Goal: Task Accomplishment & Management: Complete application form

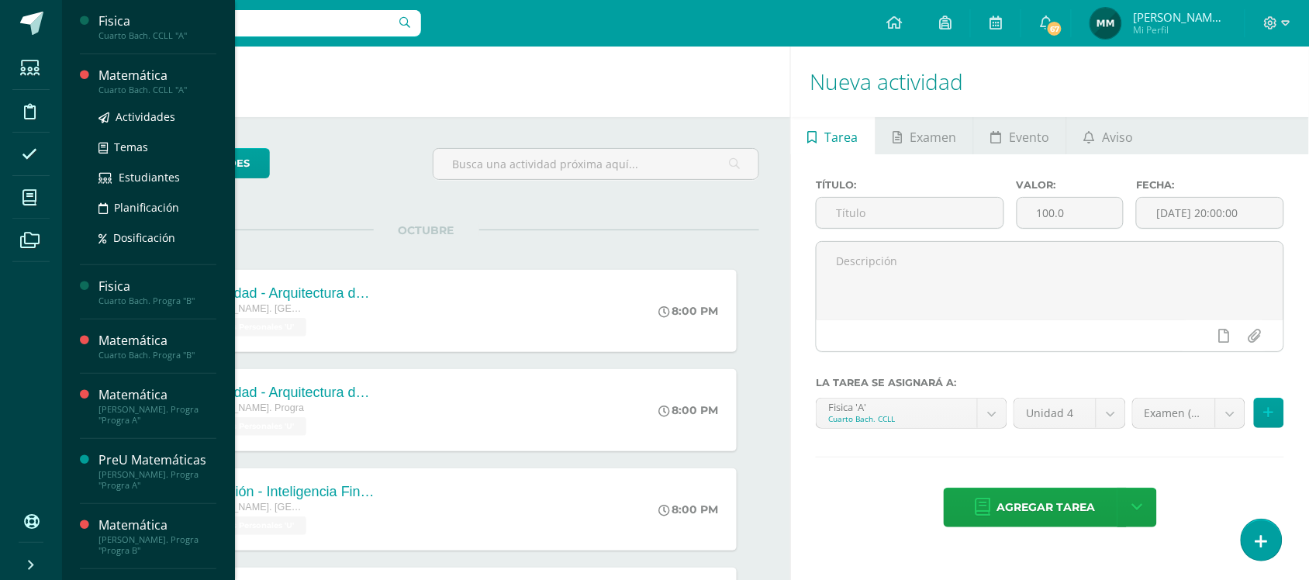
click at [129, 97] on div "Actividades Temas Estudiantes Planificación Dosificación" at bounding box center [157, 173] width 118 height 157
click at [132, 93] on div "Cuarto Bach. CCLL "A"" at bounding box center [157, 90] width 118 height 11
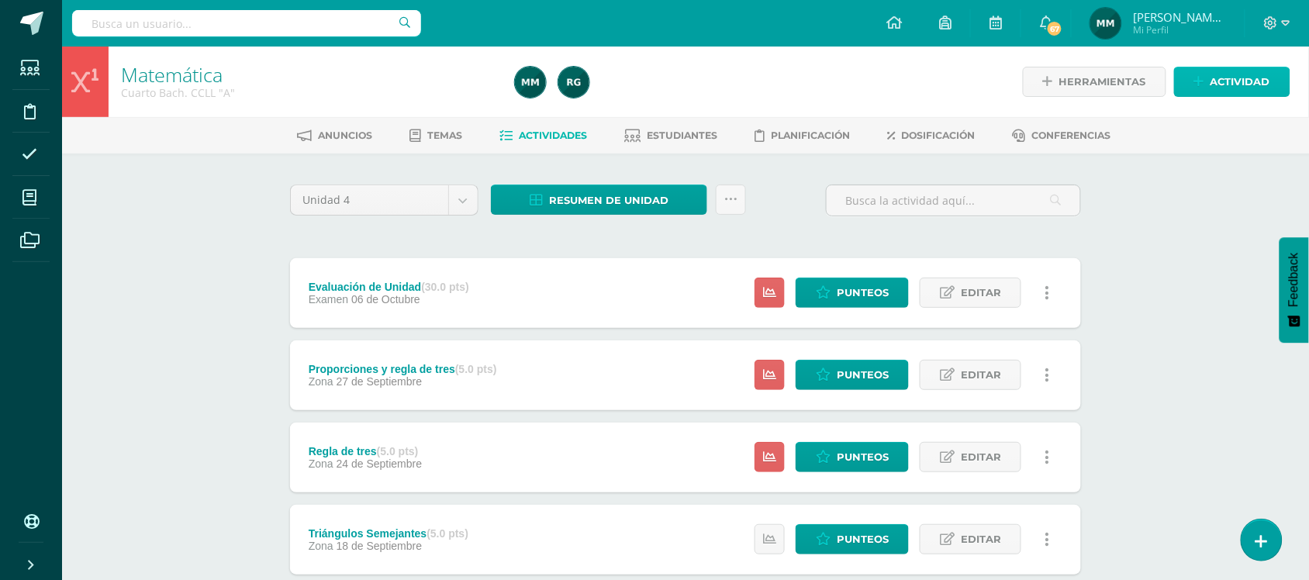
click at [1231, 84] on span "Actividad" at bounding box center [1241, 81] width 60 height 29
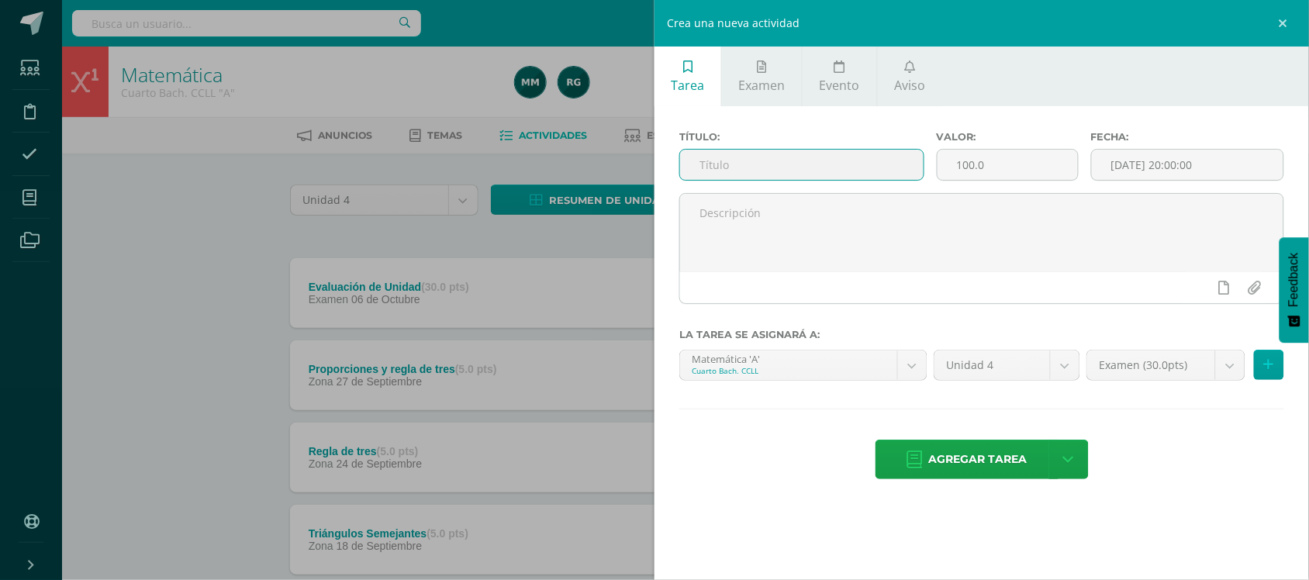
click at [800, 174] on input "text" at bounding box center [801, 165] width 243 height 30
type input "Reparto Proporcional"
click at [1010, 167] on input "100.0" at bounding box center [1008, 165] width 140 height 30
type input "10"
click at [1207, 151] on div "[DATE] 20:00:00" at bounding box center [1187, 165] width 193 height 32
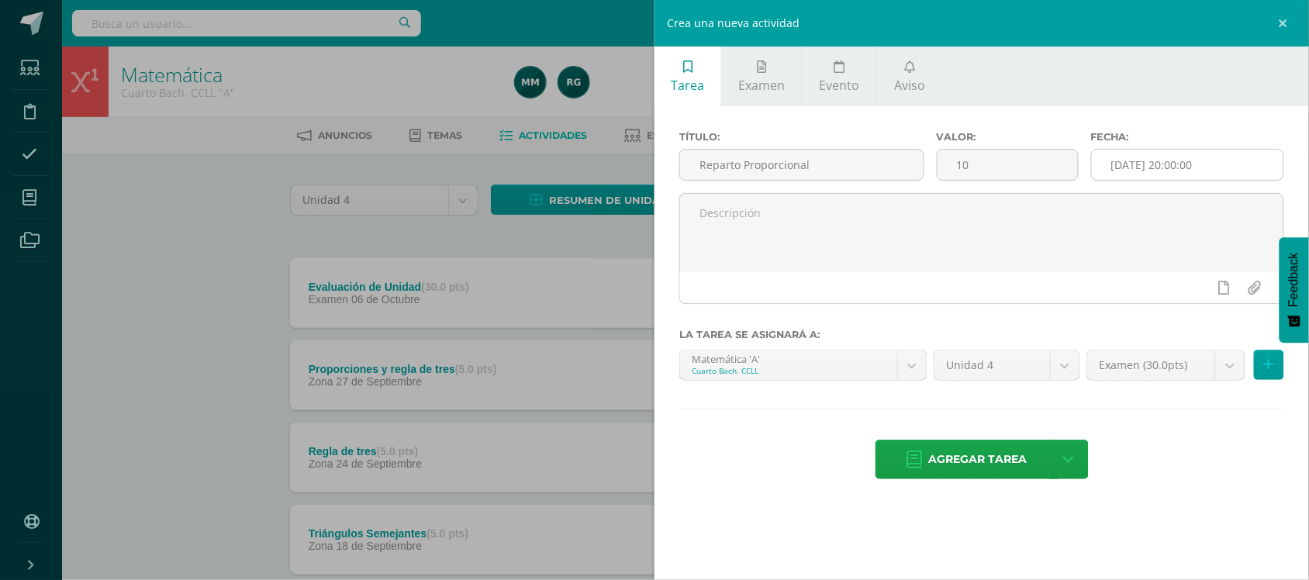
click at [1181, 161] on input "[DATE] 20:00:00" at bounding box center [1188, 165] width 192 height 30
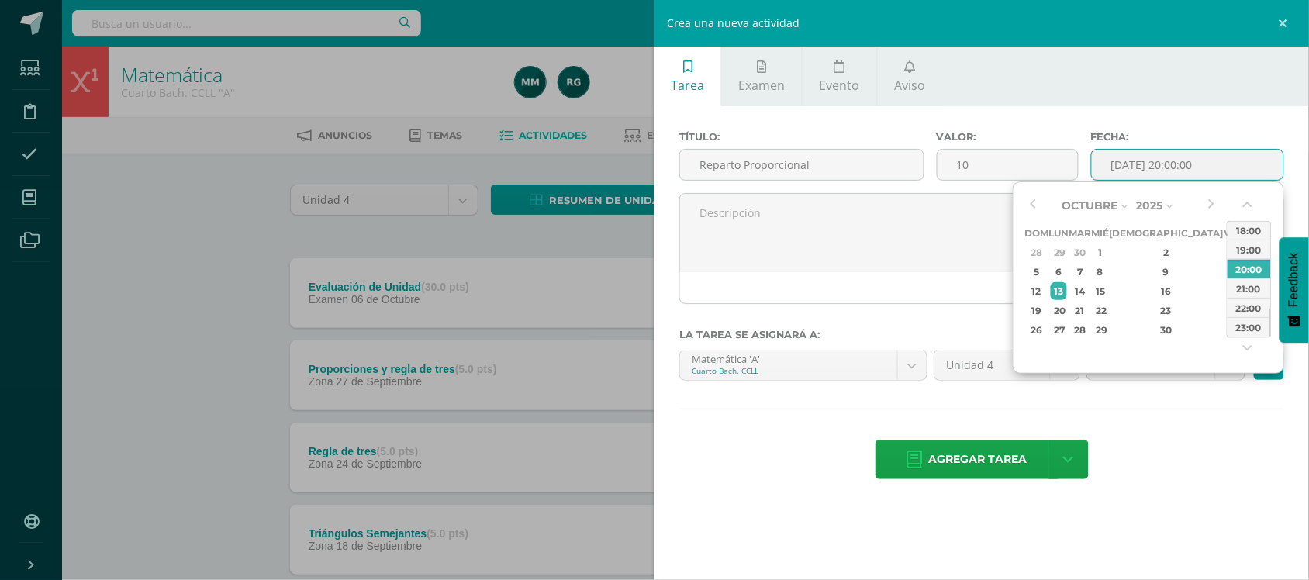
click at [1183, 165] on input "[DATE] 20:00:00" at bounding box center [1188, 165] width 192 height 30
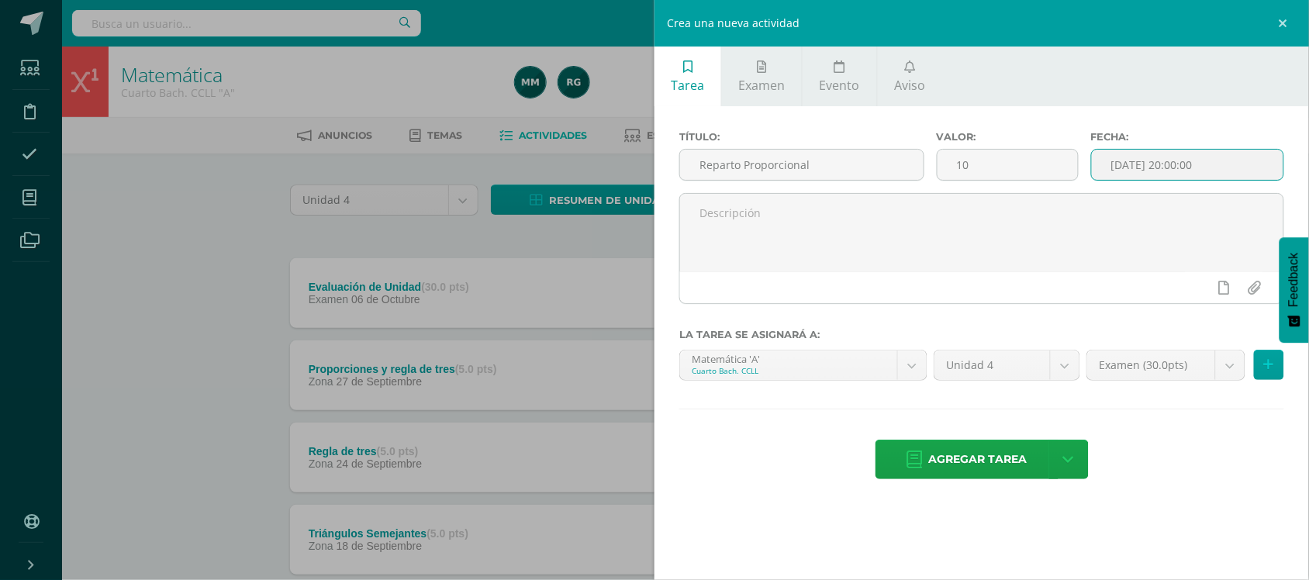
click at [1211, 171] on input "[DATE] 20:00:00" at bounding box center [1188, 165] width 192 height 30
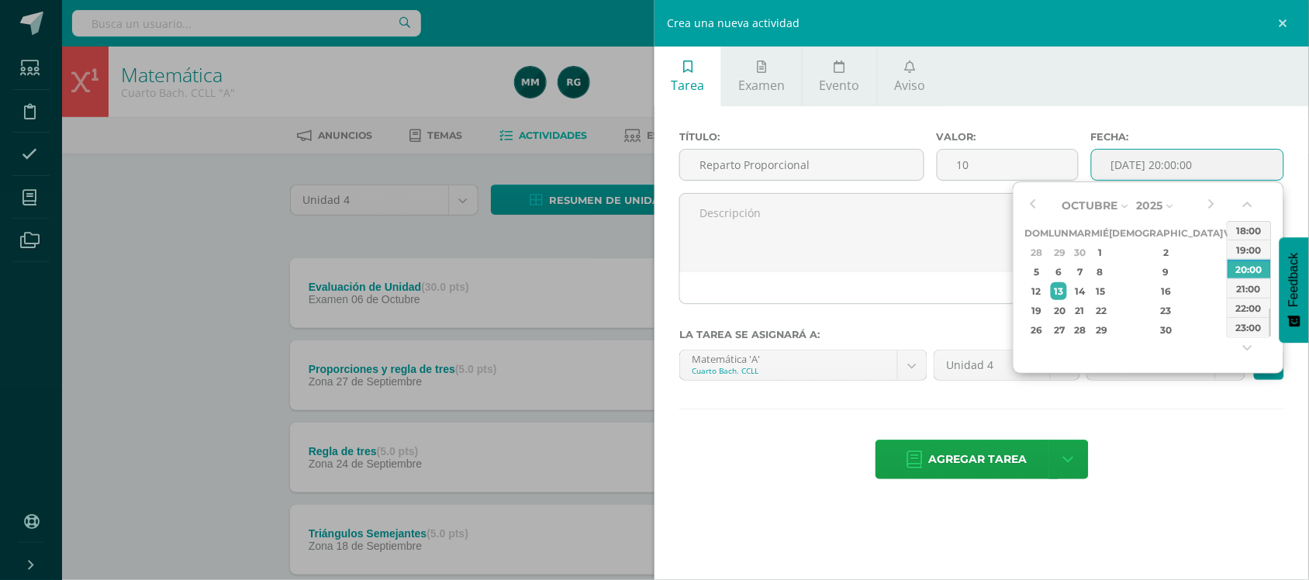
click at [1126, 167] on input "[DATE] 20:00:00" at bounding box center [1188, 165] width 192 height 30
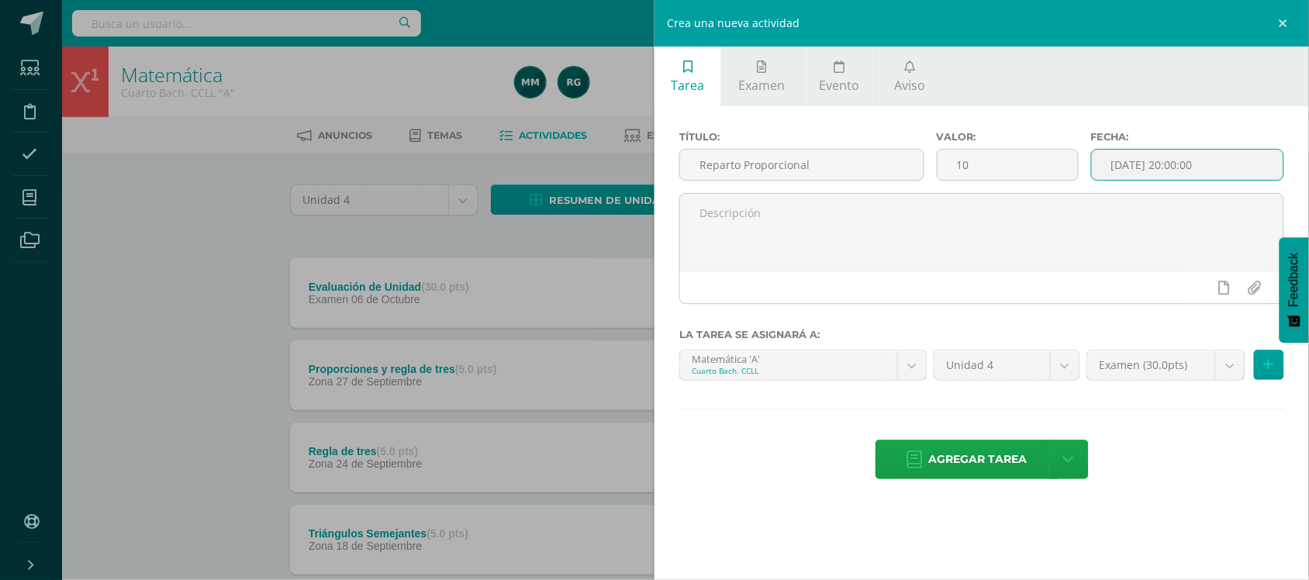
click at [1121, 155] on input "[DATE] 20:00:00" at bounding box center [1188, 165] width 192 height 30
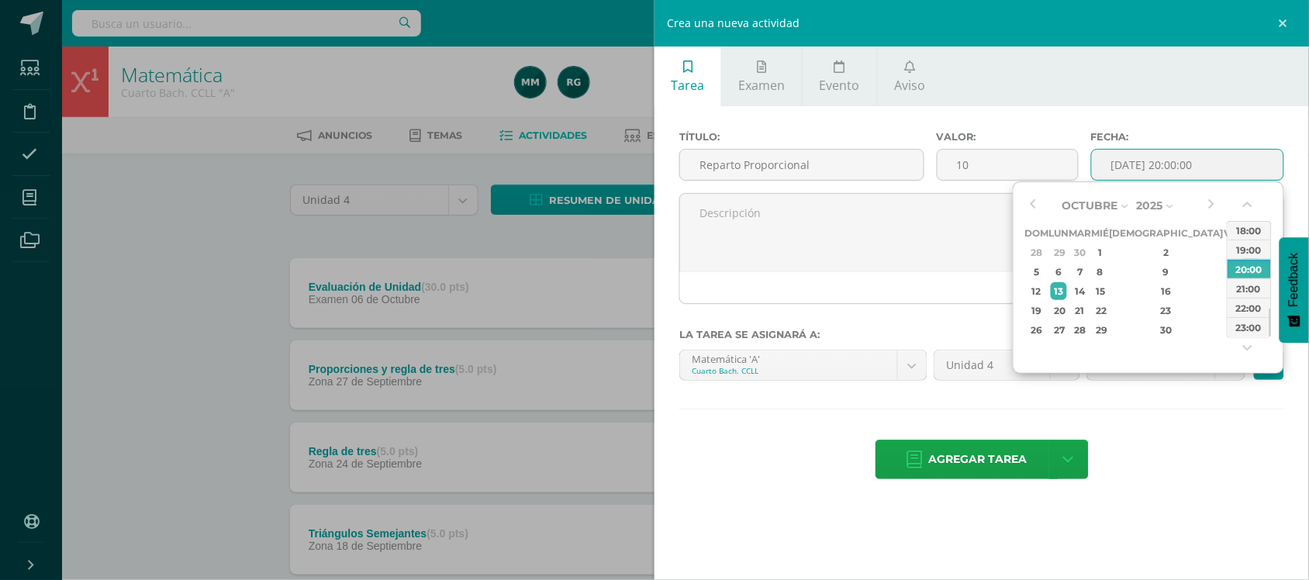
click at [1243, 254] on div "4" at bounding box center [1251, 252] width 16 height 18
click at [1251, 242] on div "07:00" at bounding box center [1249, 233] width 43 height 19
type input "2025-10-04 07:00"
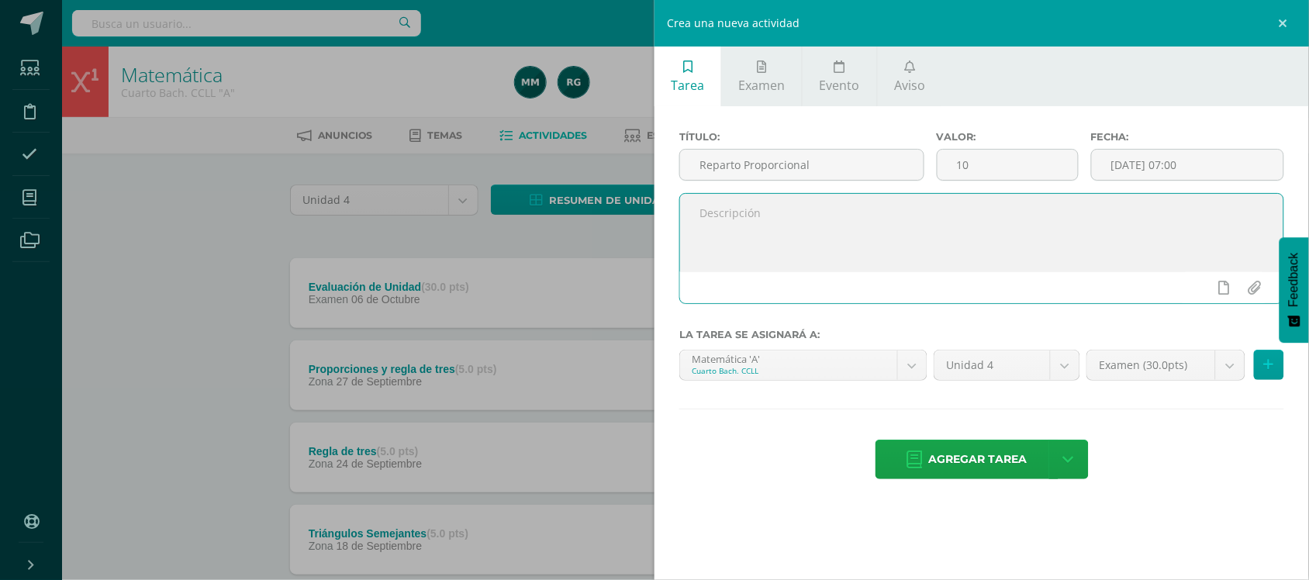
click at [1155, 242] on textarea at bounding box center [981, 233] width 603 height 78
click at [952, 222] on textarea at bounding box center [981, 233] width 603 height 78
type textarea "Ejercicio en clase día sábado 04/10"
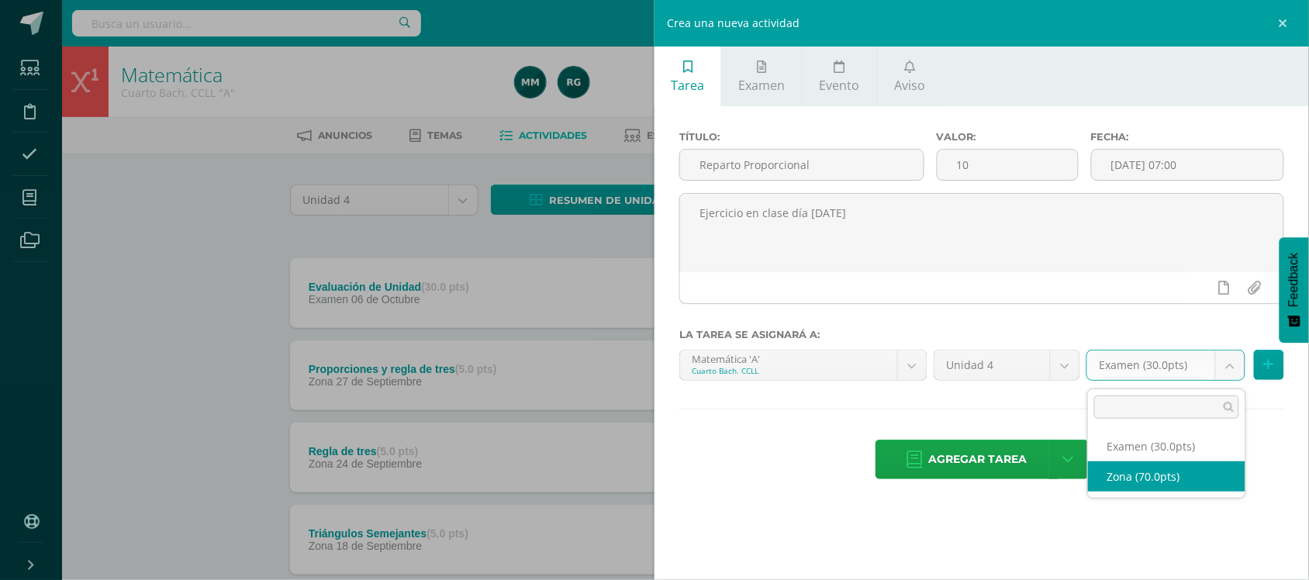
select select "106586"
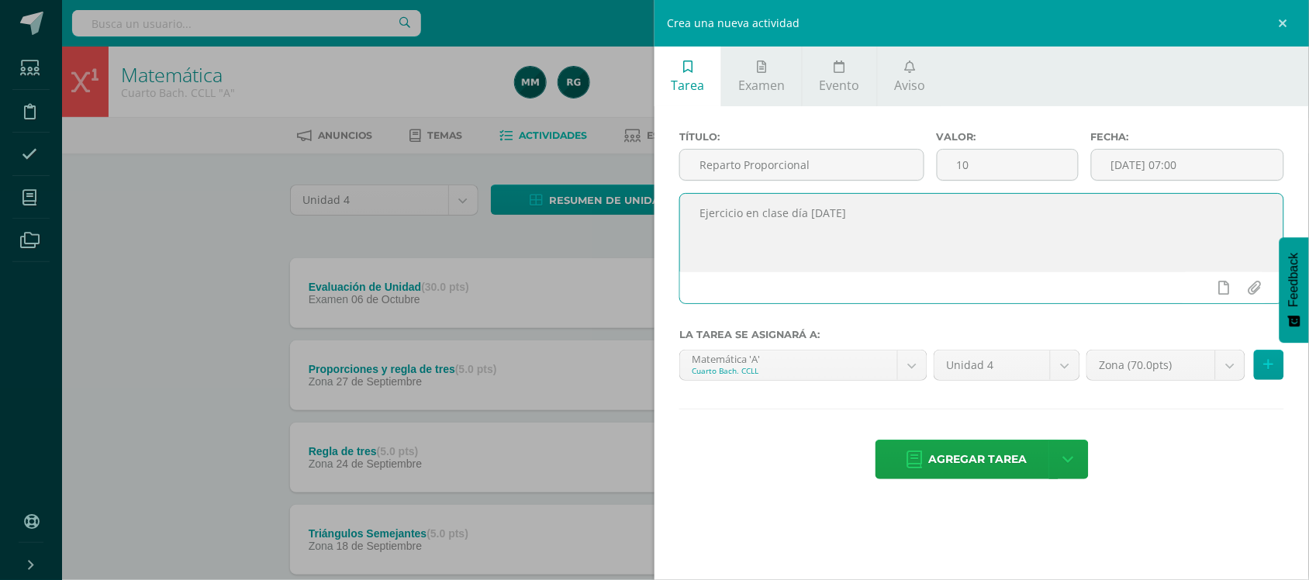
click at [975, 229] on textarea "Ejercicio en clase día sábado 04/10" at bounding box center [981, 233] width 603 height 78
type textarea "Ejercicio en clase día [DATE] en parejas"
click at [1261, 357] on button at bounding box center [1269, 365] width 30 height 30
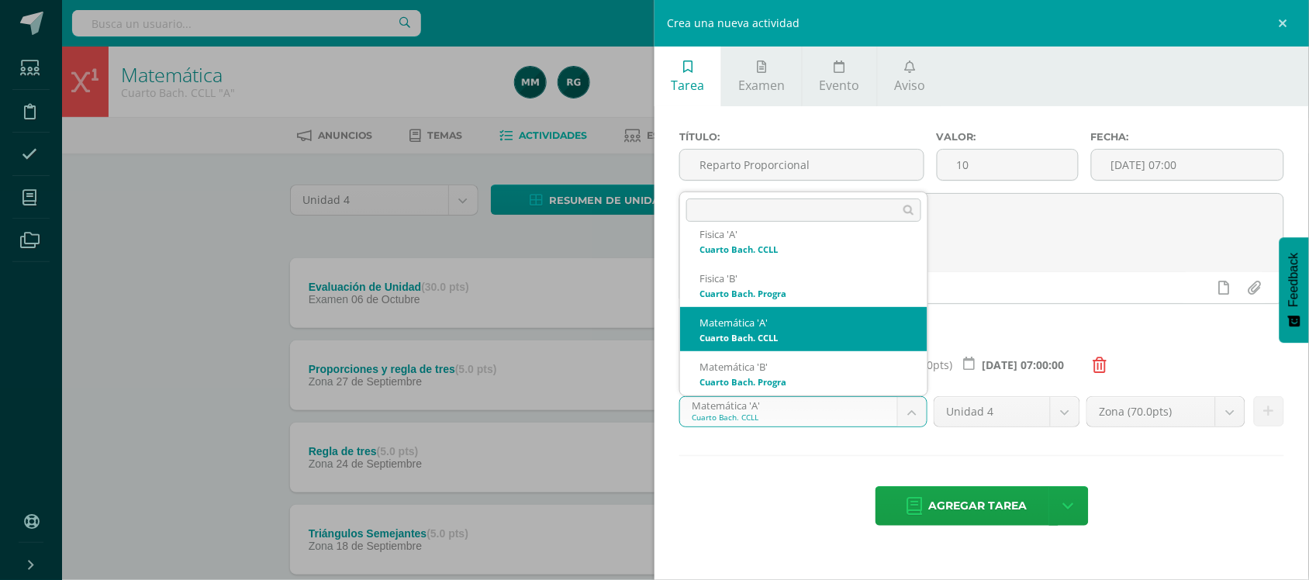
scroll to position [112, 0]
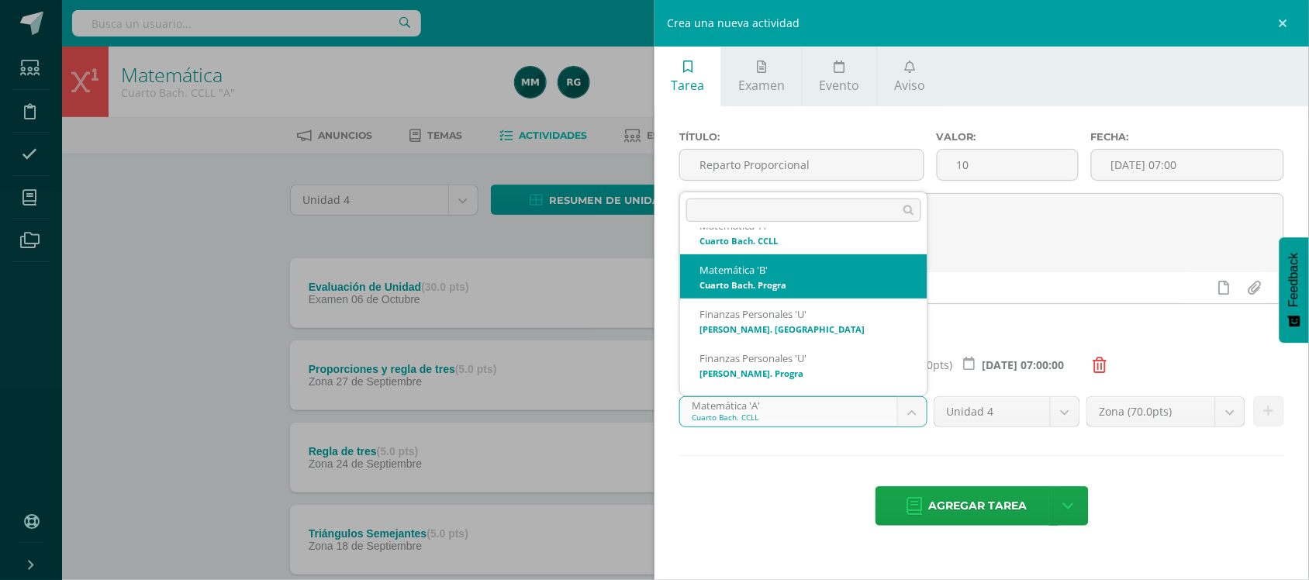
select select "93733"
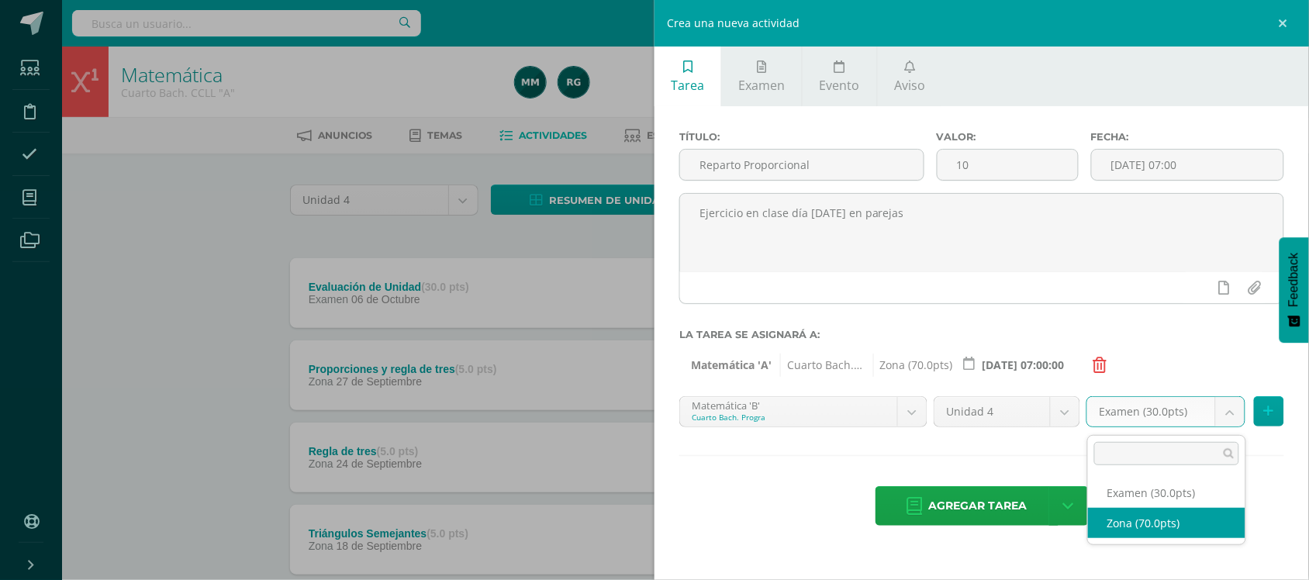
select select "106590"
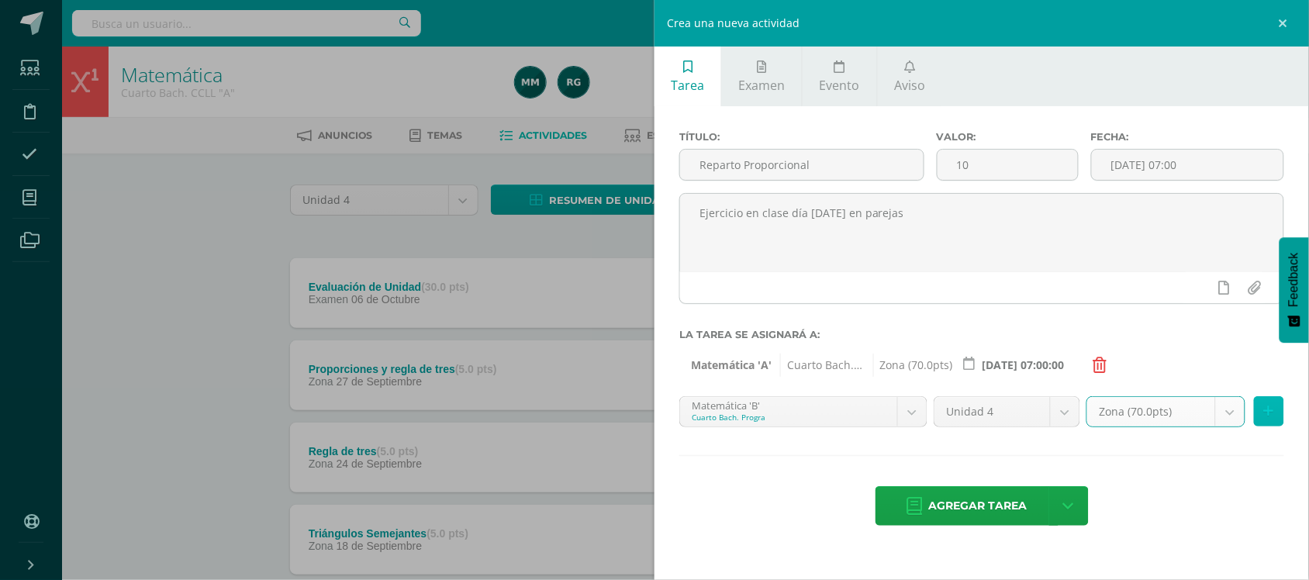
click at [1268, 417] on icon at bounding box center [1269, 411] width 10 height 13
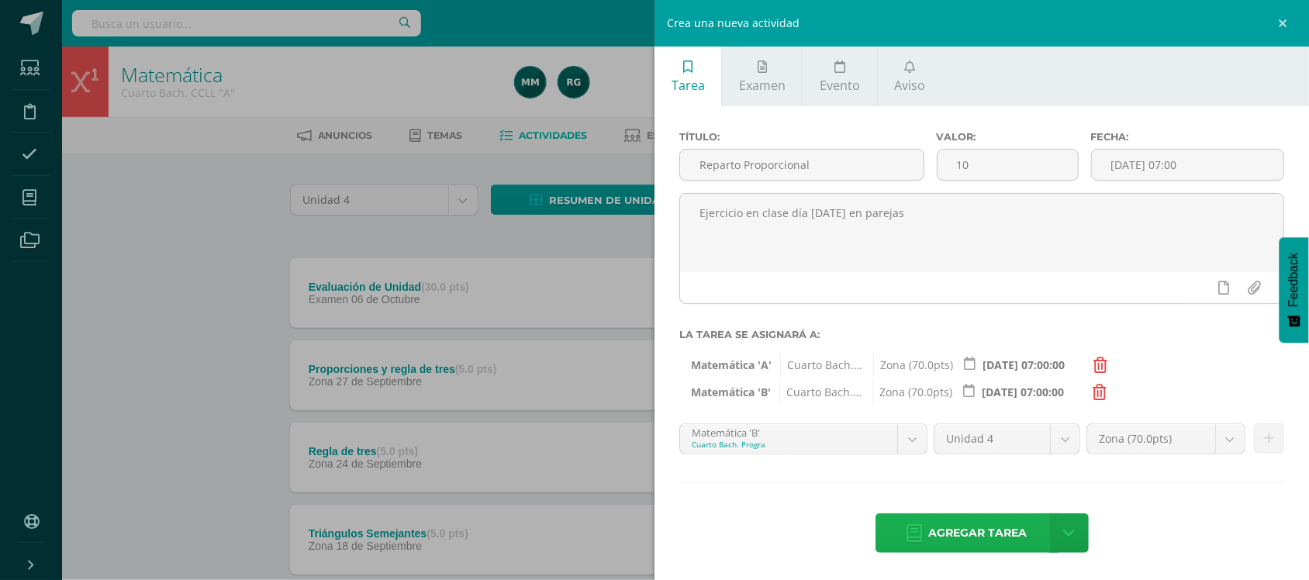
click at [960, 533] on span "Agregar tarea" at bounding box center [978, 533] width 98 height 38
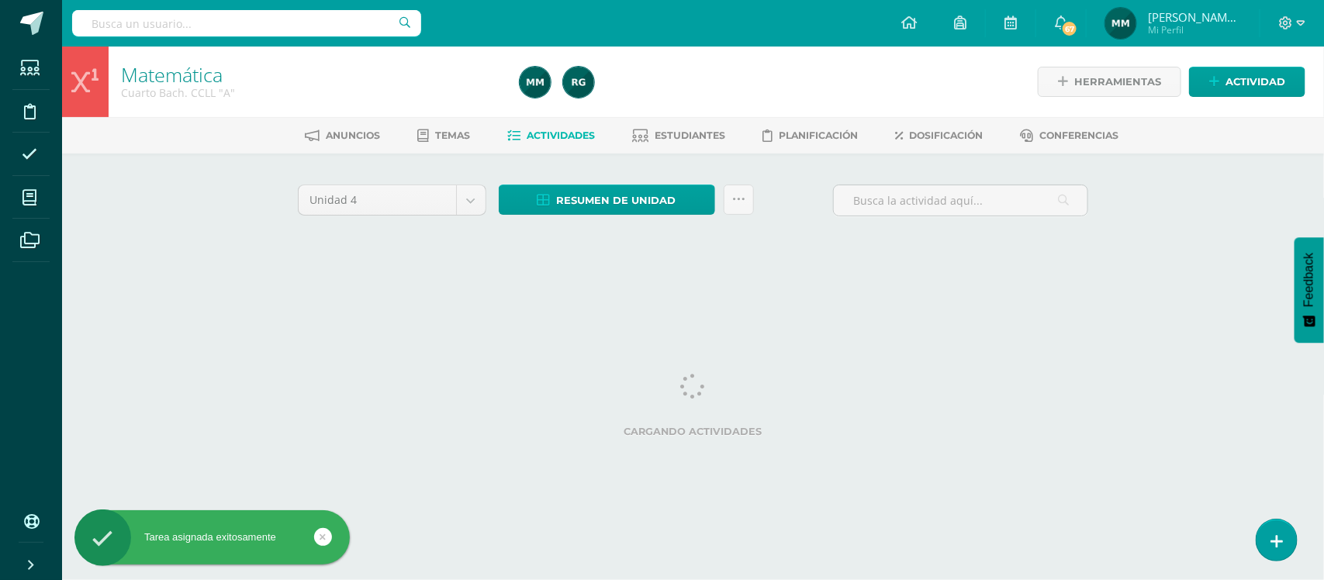
click at [180, 234] on div "Matemática Cuarto Bach. CCLL "A" Herramientas Detalle de asistencias Actividad …" at bounding box center [693, 168] width 1262 height 243
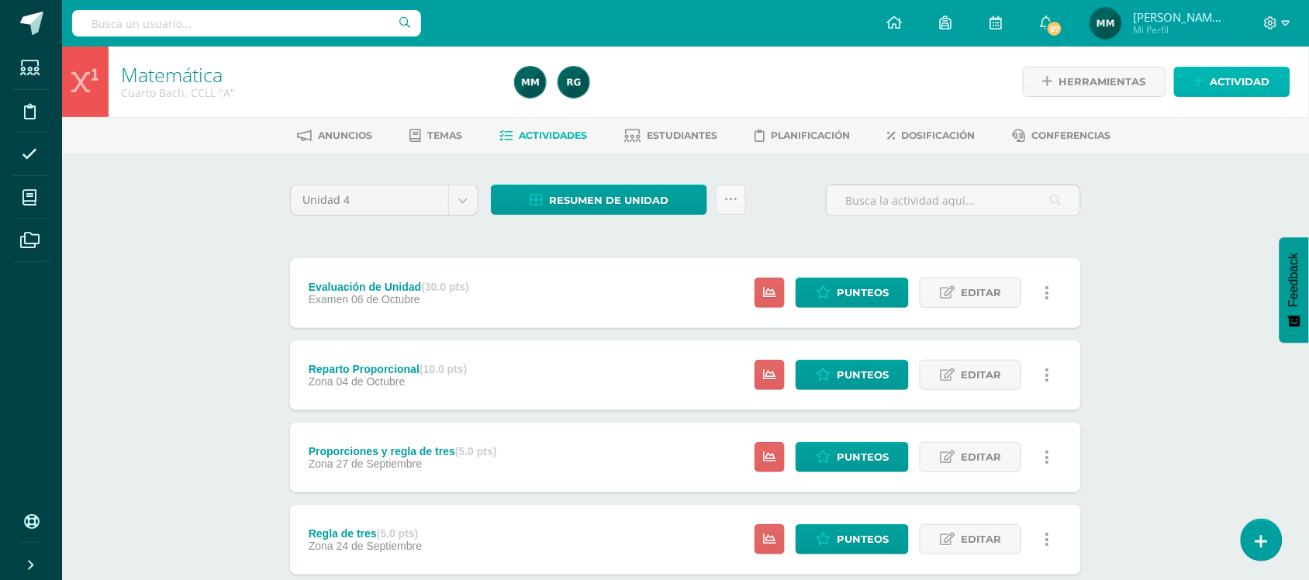
click at [1200, 79] on icon at bounding box center [1199, 81] width 10 height 13
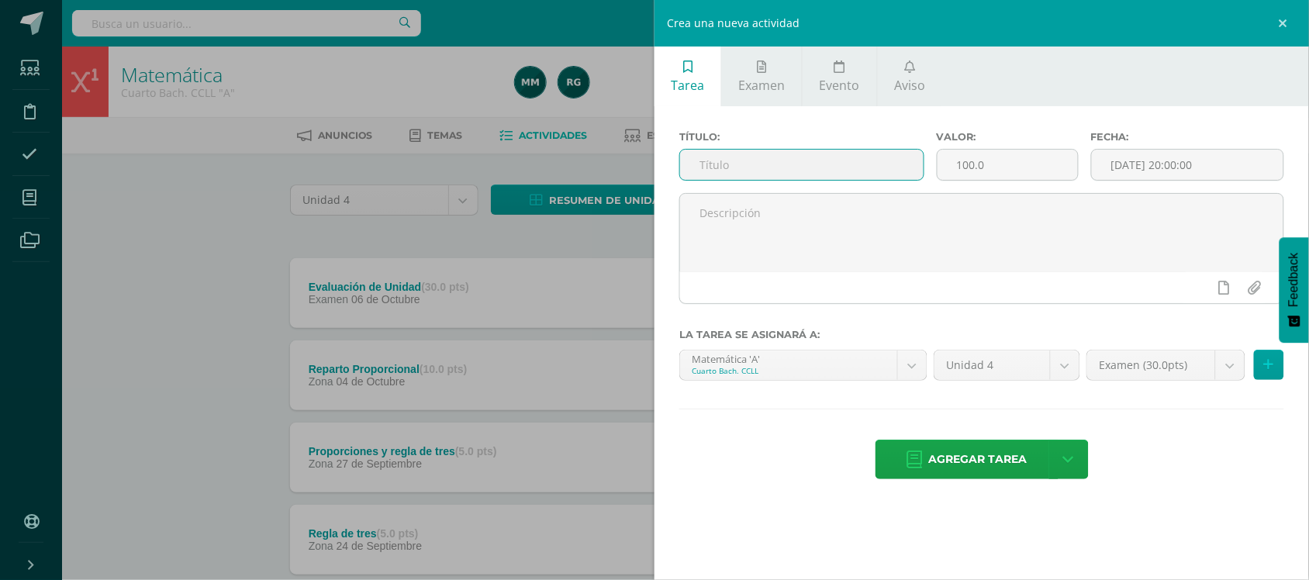
click at [863, 173] on input "text" at bounding box center [801, 165] width 243 height 30
type input "Actitudinal"
click at [1003, 172] on input "100.0" at bounding box center [1008, 165] width 140 height 30
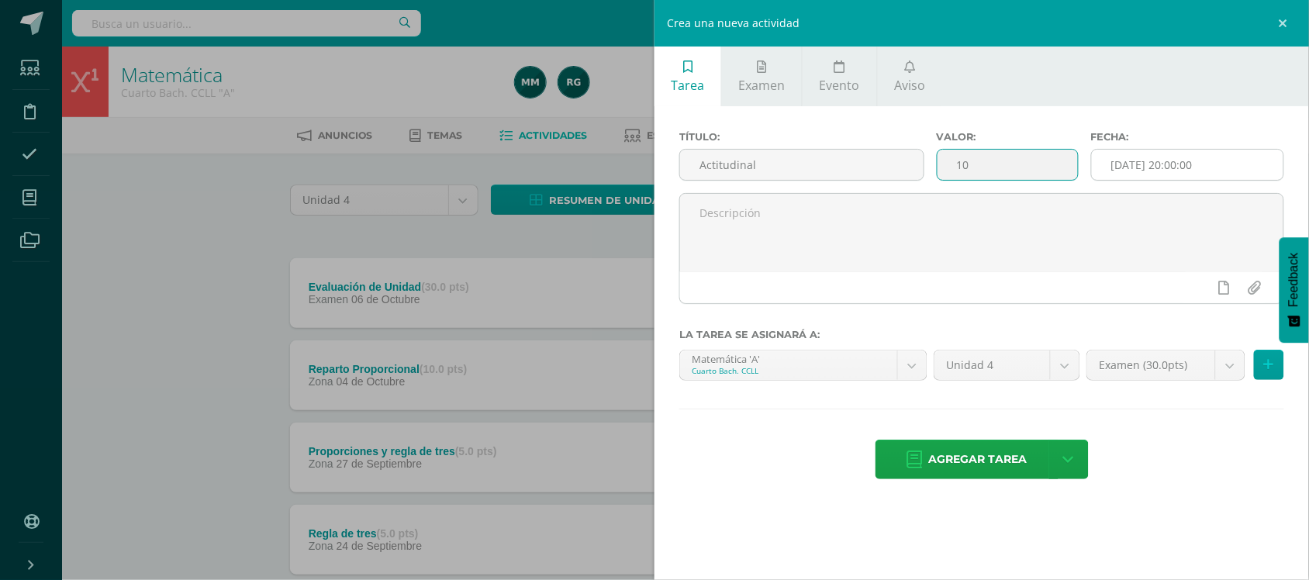
type input "10"
click at [1173, 167] on input "[DATE] 20:00:00" at bounding box center [1188, 165] width 192 height 30
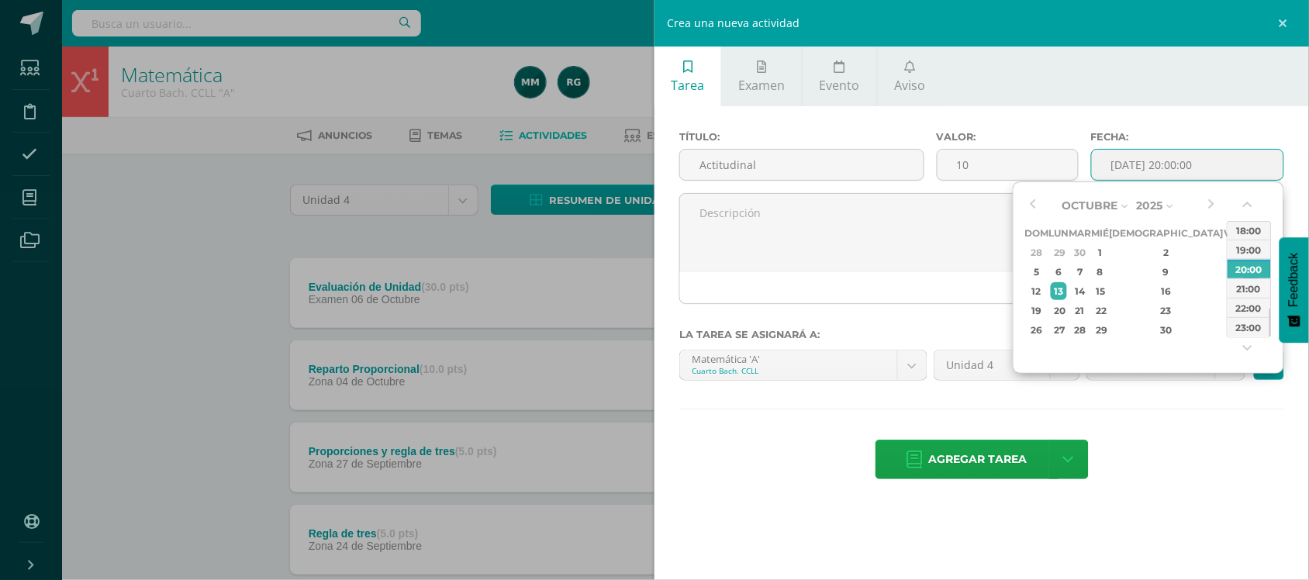
click at [1243, 275] on div "11" at bounding box center [1251, 272] width 16 height 18
type input "2025-10-11 20:00"
click at [1247, 314] on div "20:00" at bounding box center [1249, 315] width 43 height 19
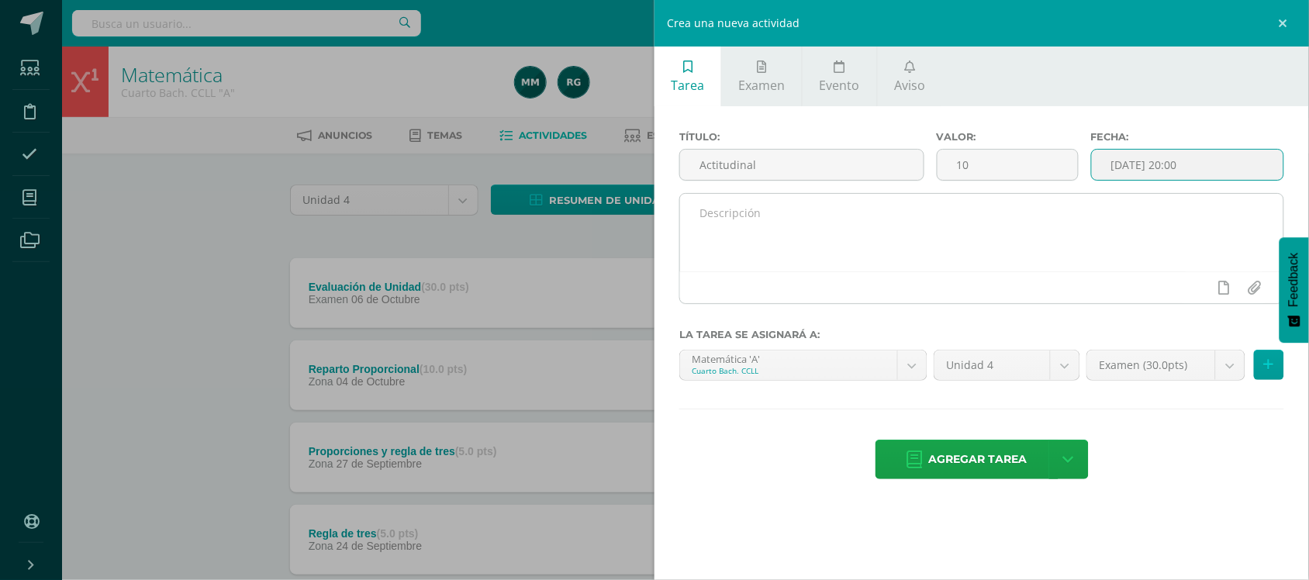
click at [879, 219] on textarea at bounding box center [981, 233] width 603 height 78
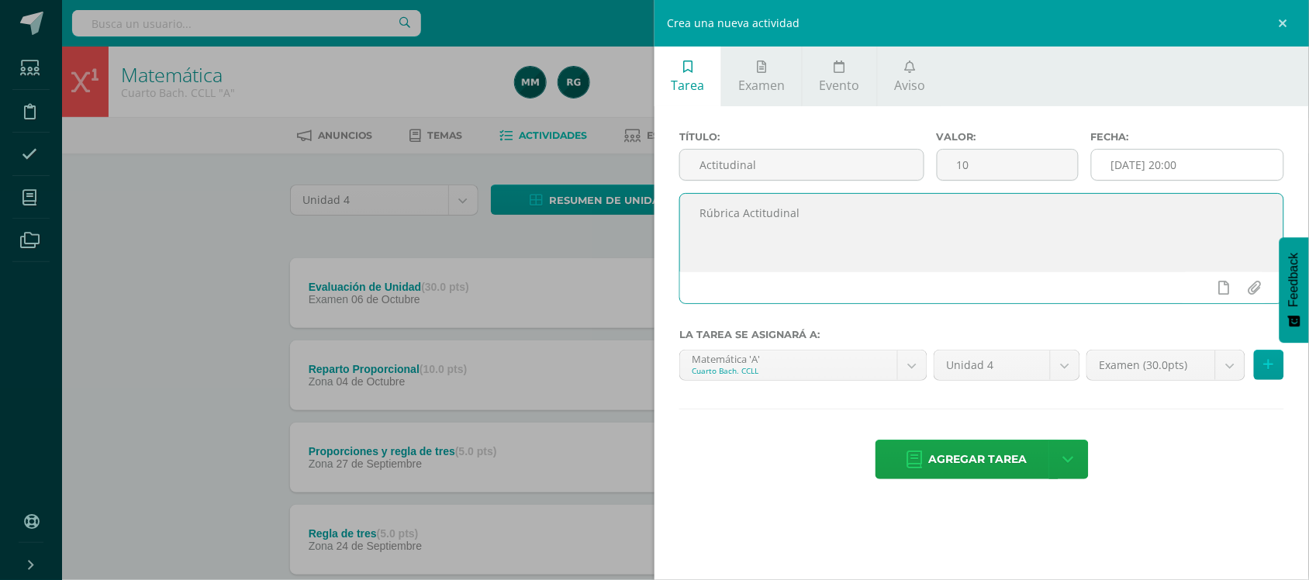
type textarea "Rúbrica Actitudinal"
click at [1216, 156] on input "2025-10-11 20:00" at bounding box center [1188, 165] width 192 height 30
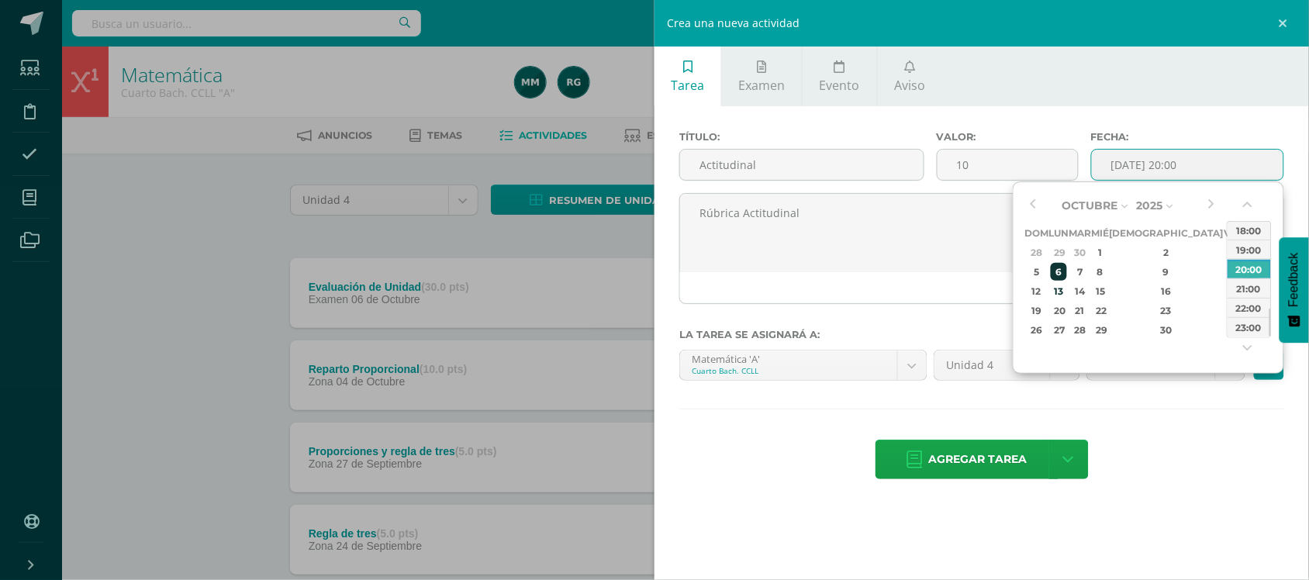
click at [1067, 266] on div "6" at bounding box center [1059, 272] width 16 height 18
type input "2025-10-06 20:00"
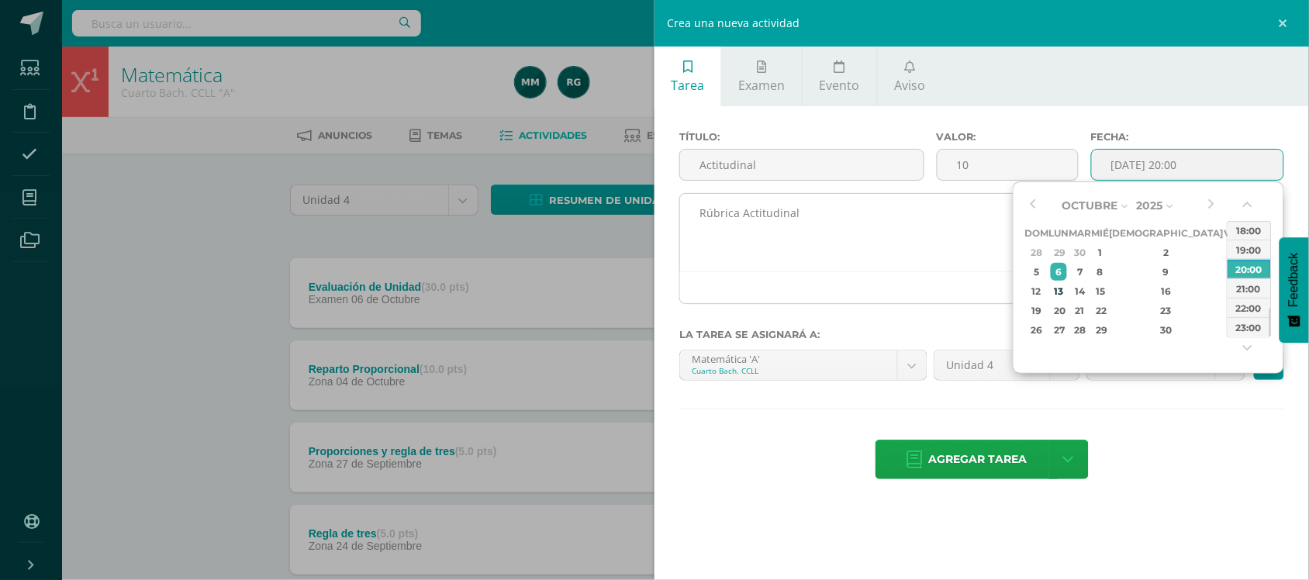
click at [1243, 266] on div "20:00" at bounding box center [1249, 268] width 43 height 19
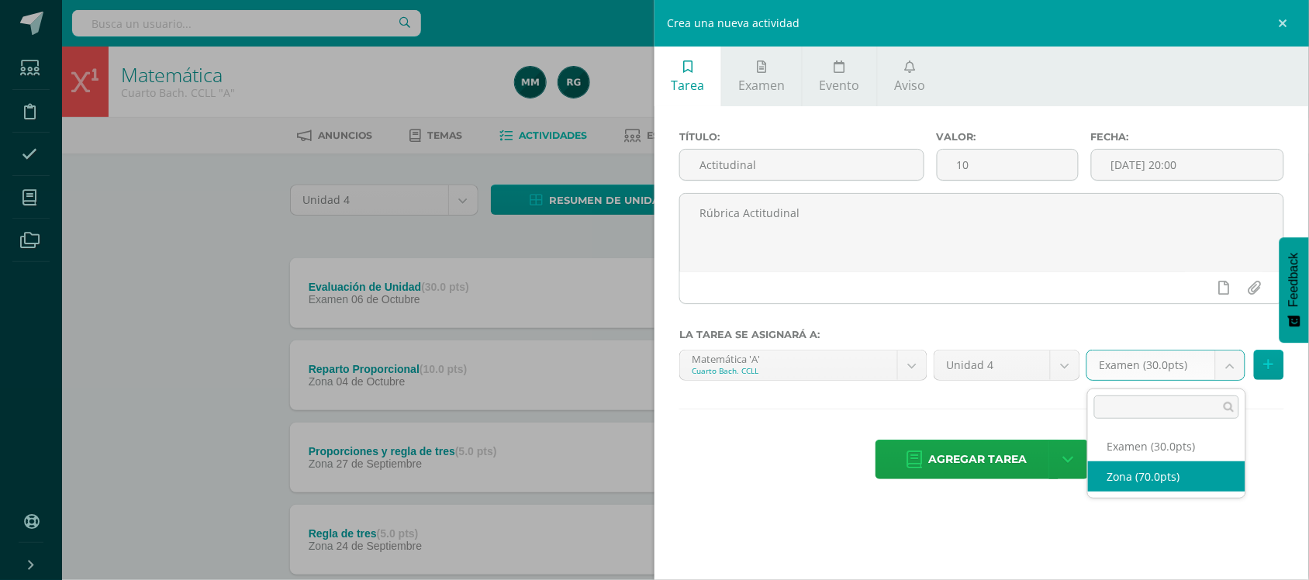
select select "106586"
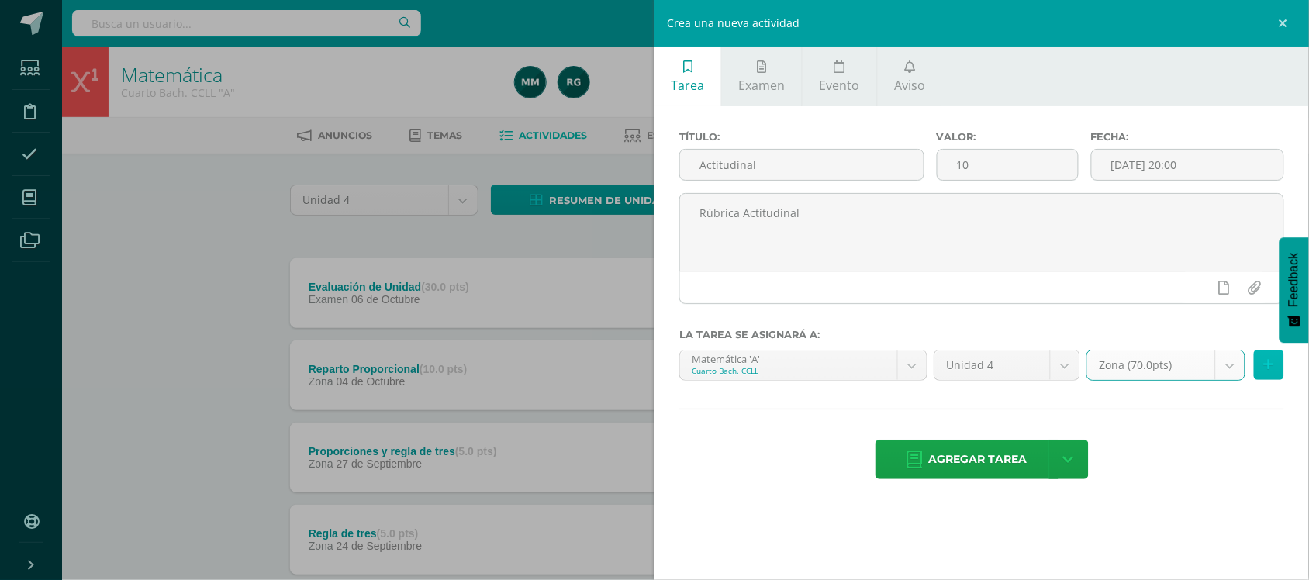
click at [1262, 371] on button at bounding box center [1269, 365] width 30 height 30
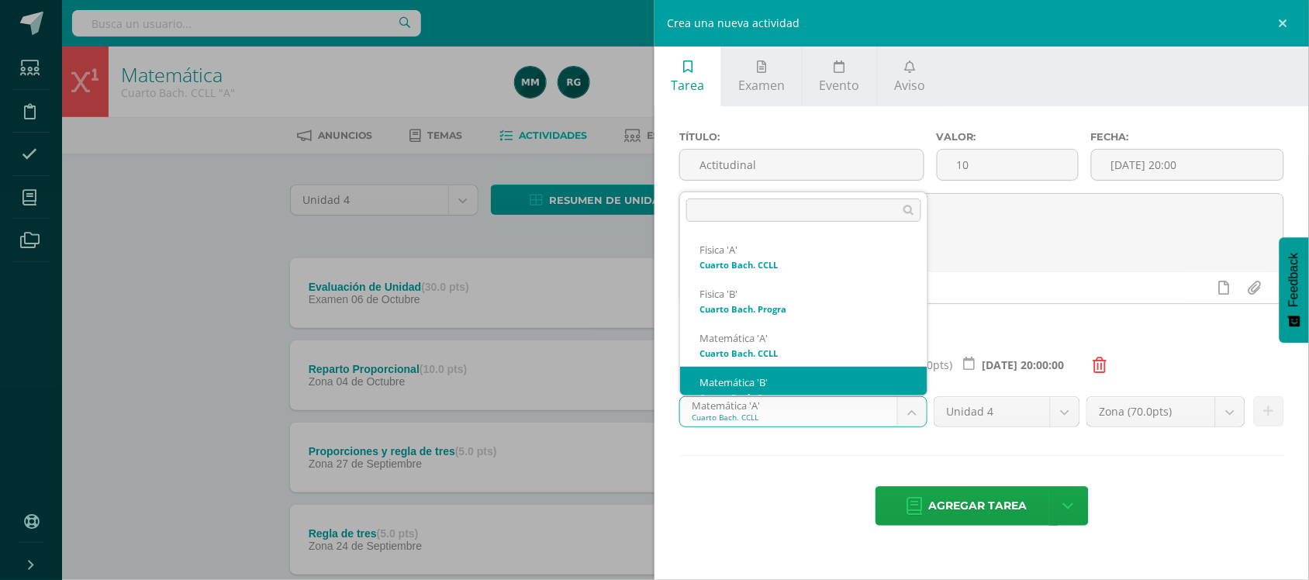
scroll to position [16, 0]
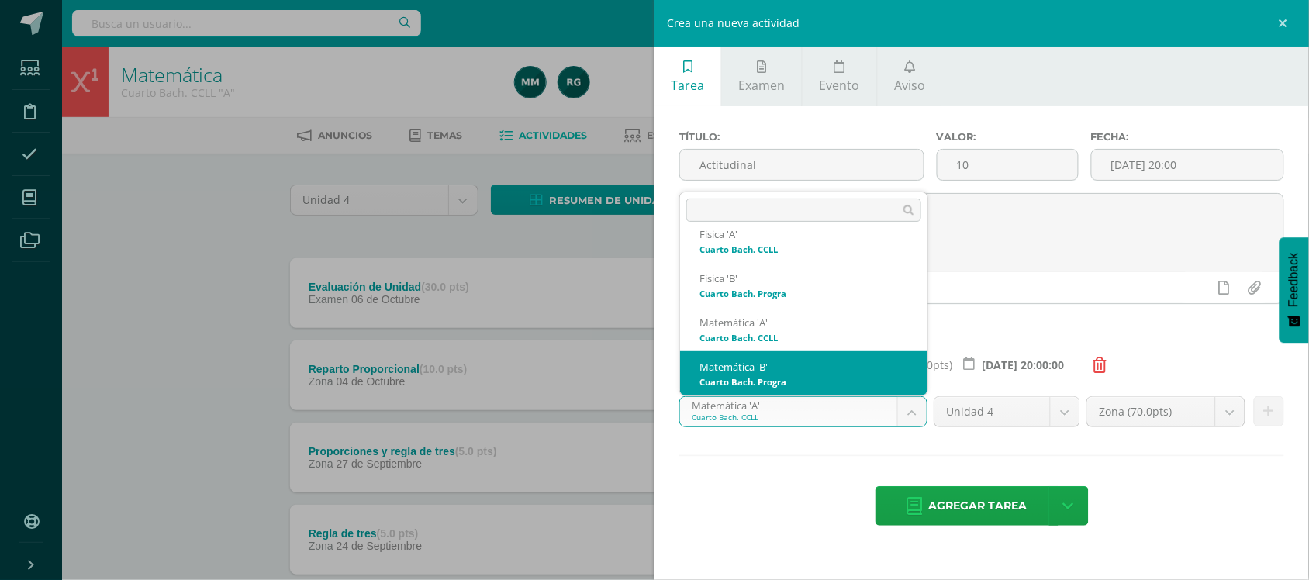
select select "93733"
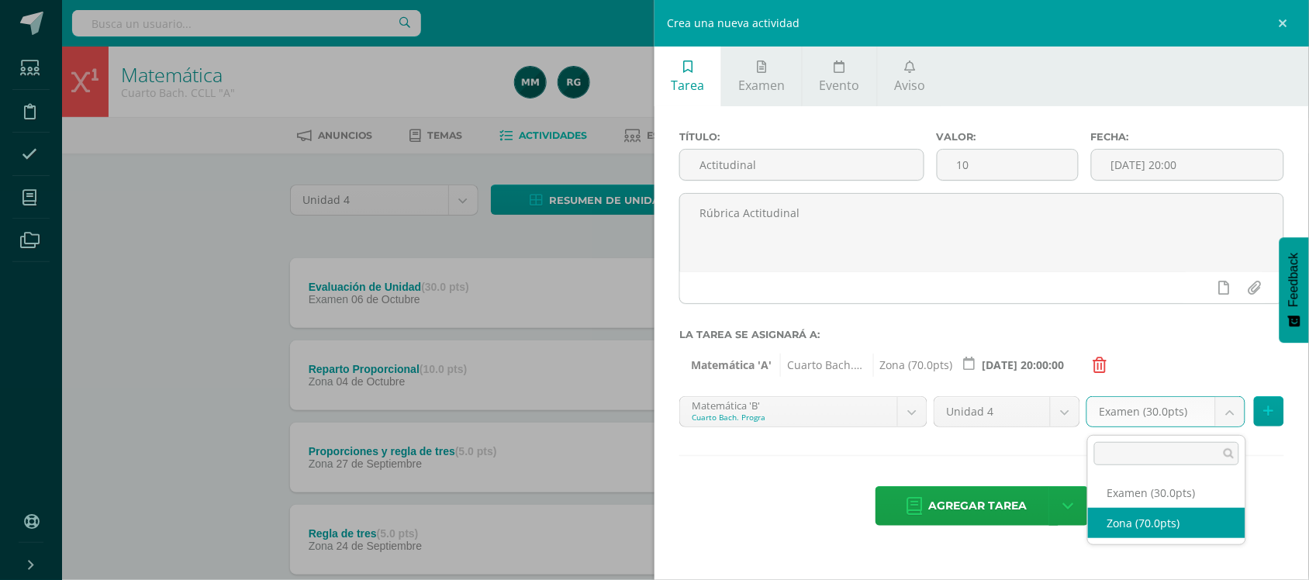
select select "106590"
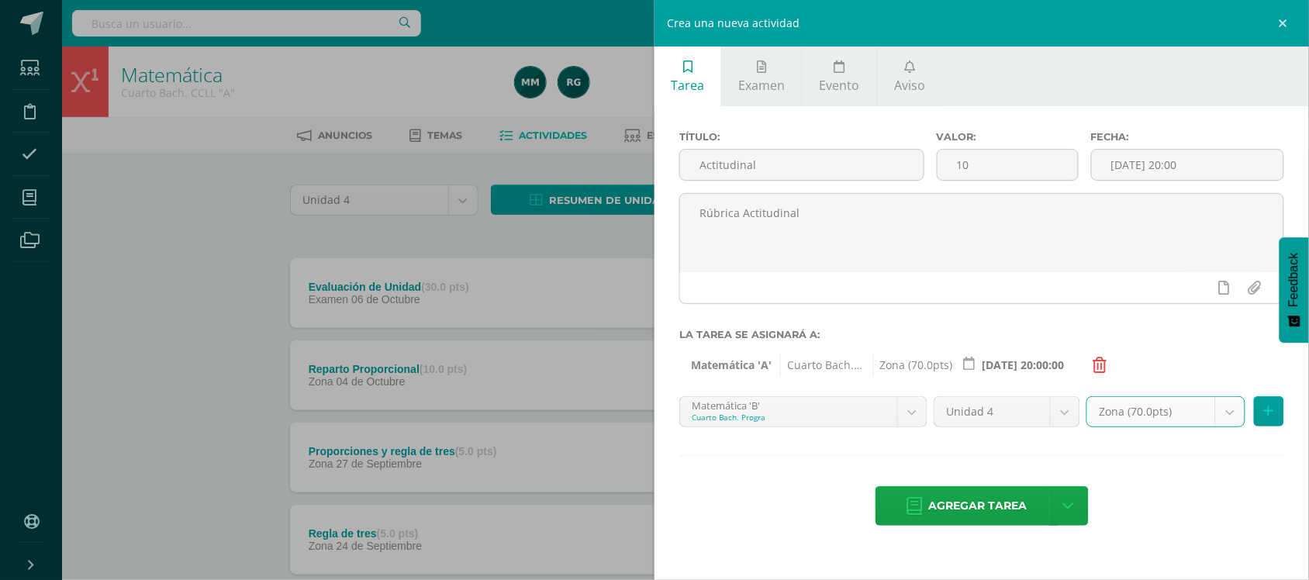
click at [1269, 430] on div "Zona (70.0pts) Examen (30.0pts) Zona (70.0pts)" at bounding box center [1185, 417] width 204 height 43
click at [1270, 418] on icon at bounding box center [1269, 411] width 10 height 13
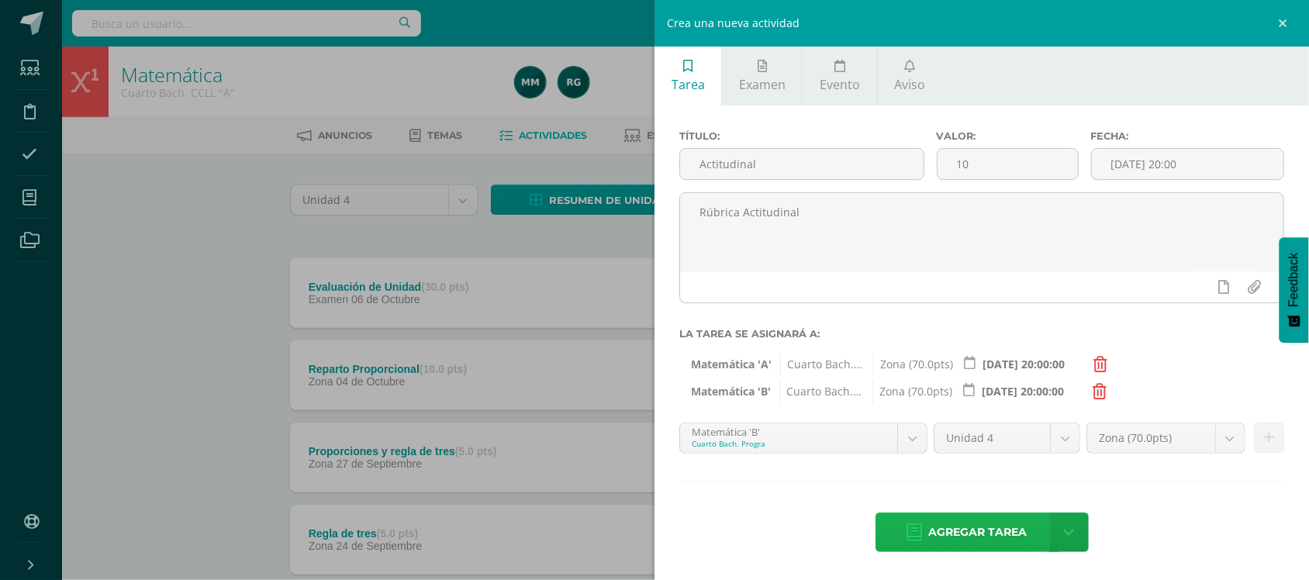
scroll to position [5, 0]
click at [976, 523] on span "Agregar tarea" at bounding box center [978, 532] width 98 height 38
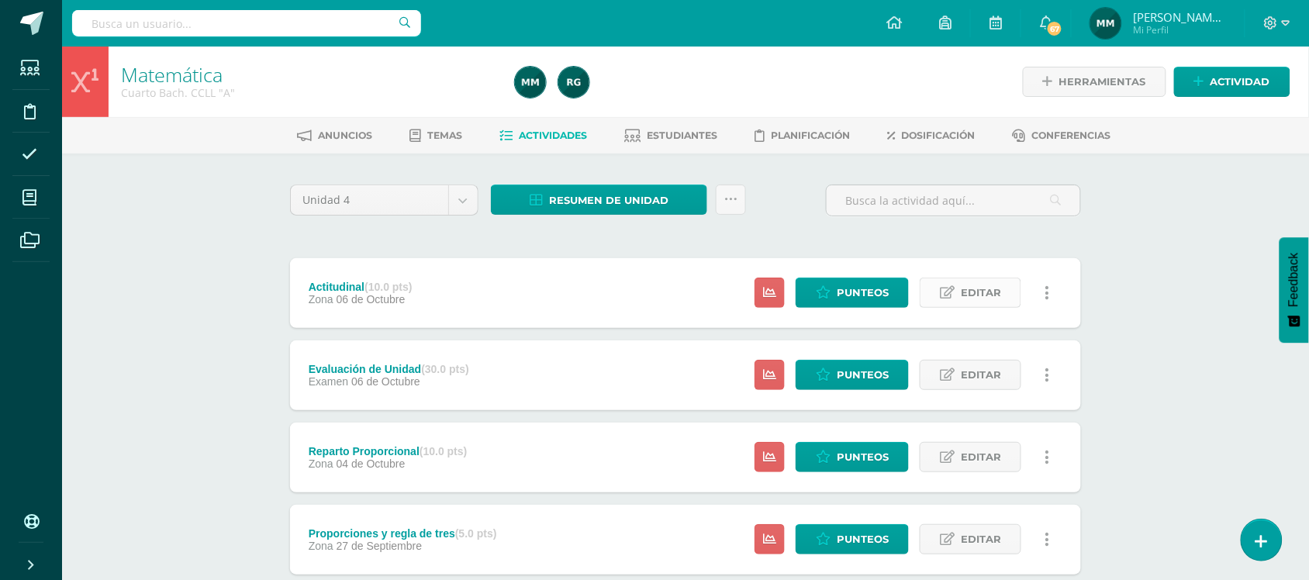
click at [994, 299] on span "Editar" at bounding box center [981, 292] width 40 height 29
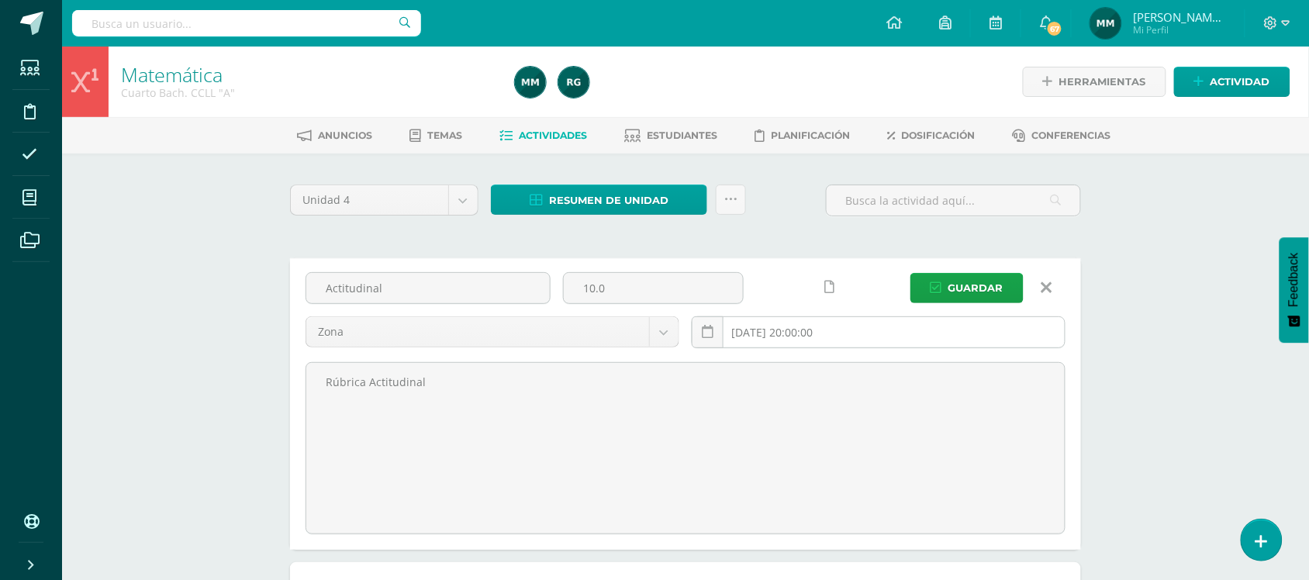
click at [920, 335] on input "2025-10-06 20:00:00" at bounding box center [879, 332] width 372 height 30
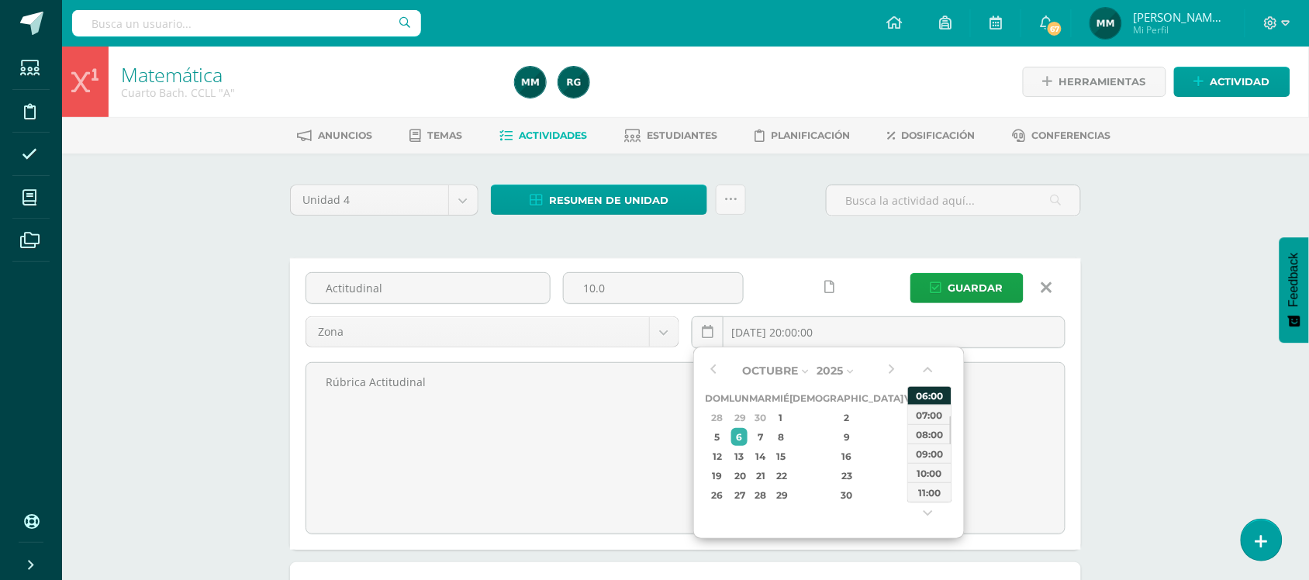
click at [944, 398] on div "06:00" at bounding box center [929, 394] width 43 height 19
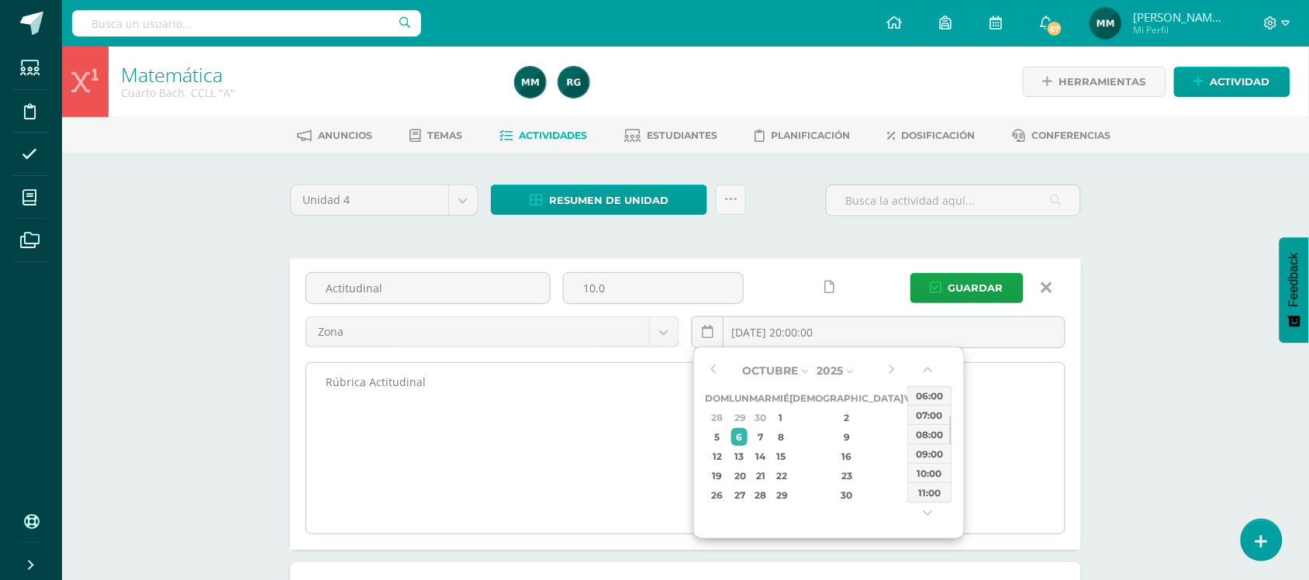
type input "2025-10-06 06:00"
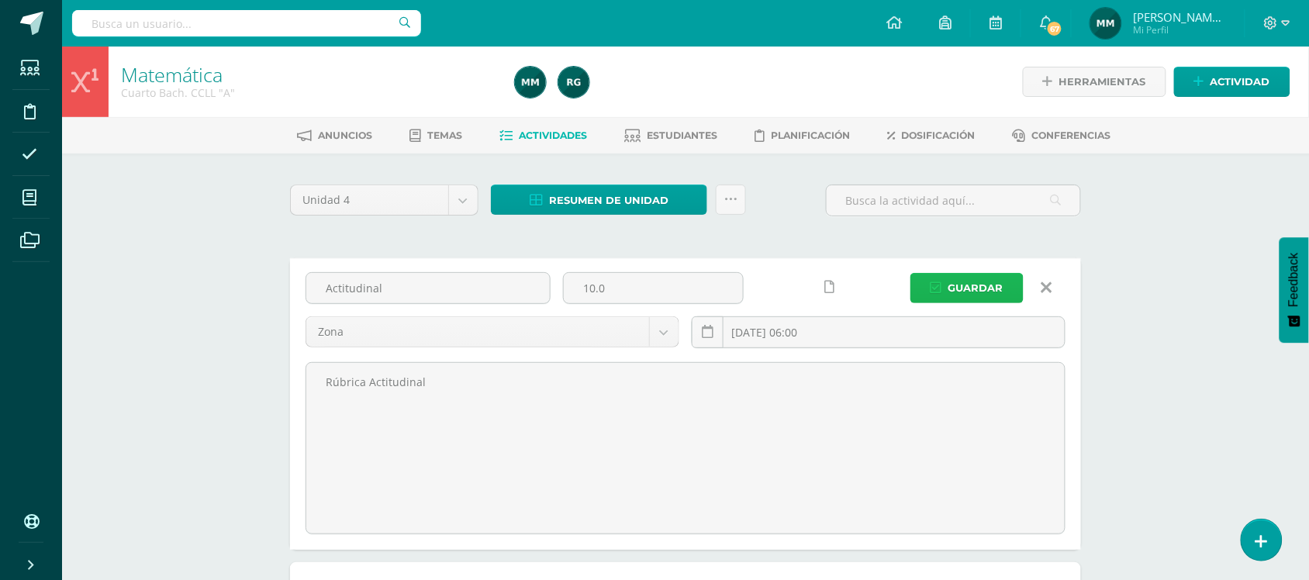
click at [982, 281] on span "Guardar" at bounding box center [975, 288] width 55 height 29
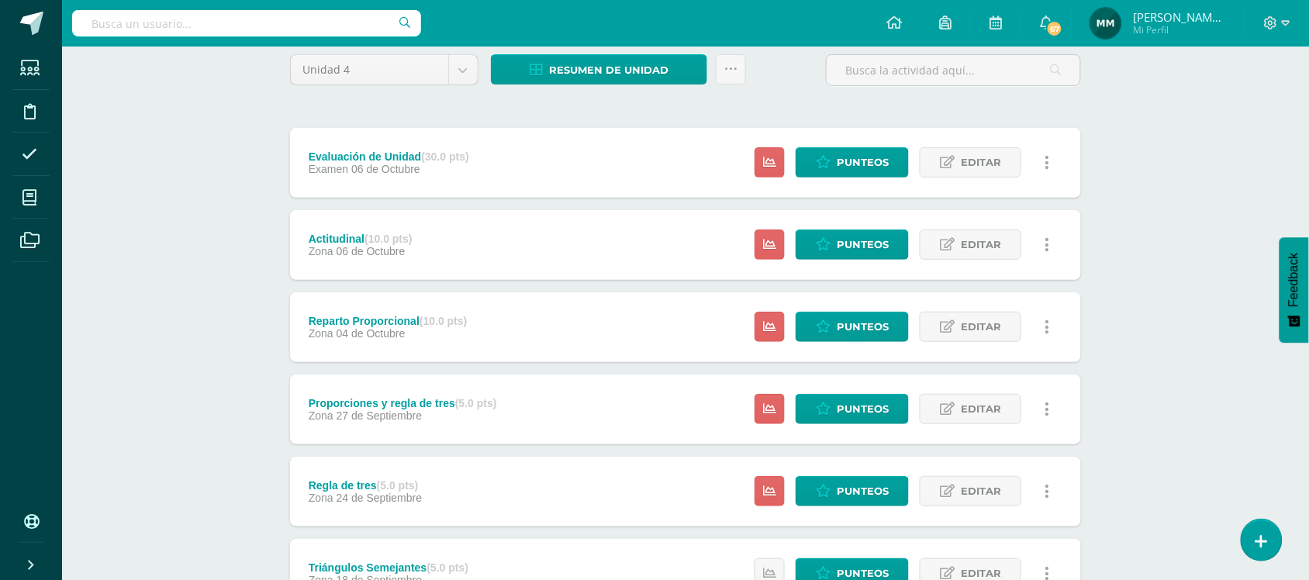
scroll to position [97, 0]
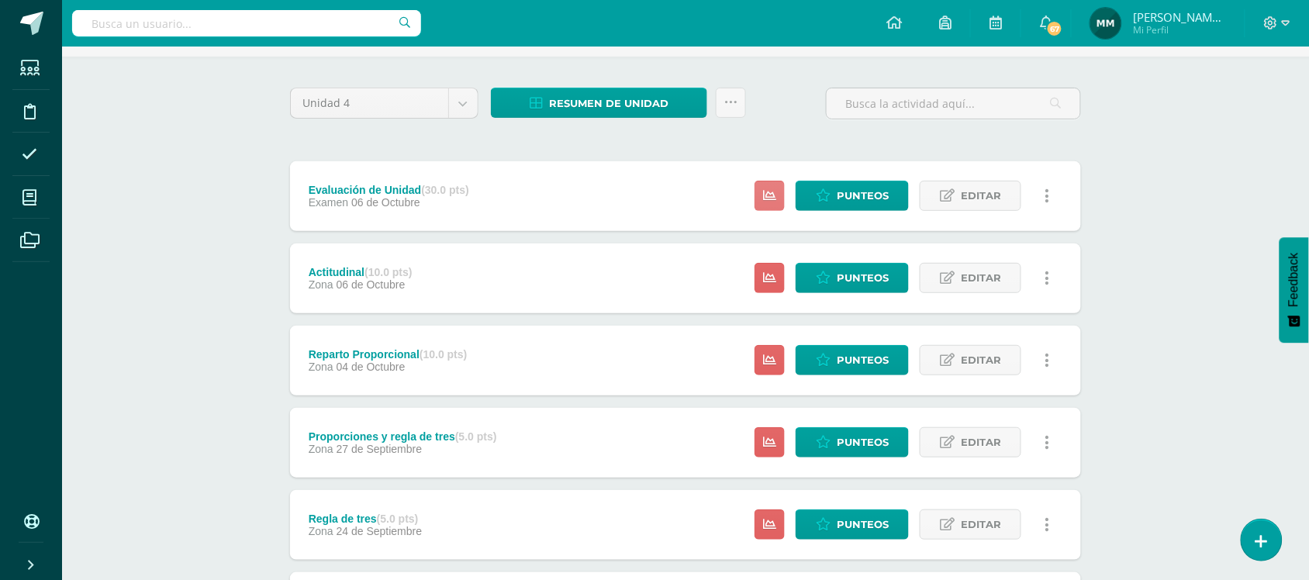
click at [773, 202] on link at bounding box center [770, 196] width 30 height 30
click at [742, 97] on link at bounding box center [731, 103] width 30 height 30
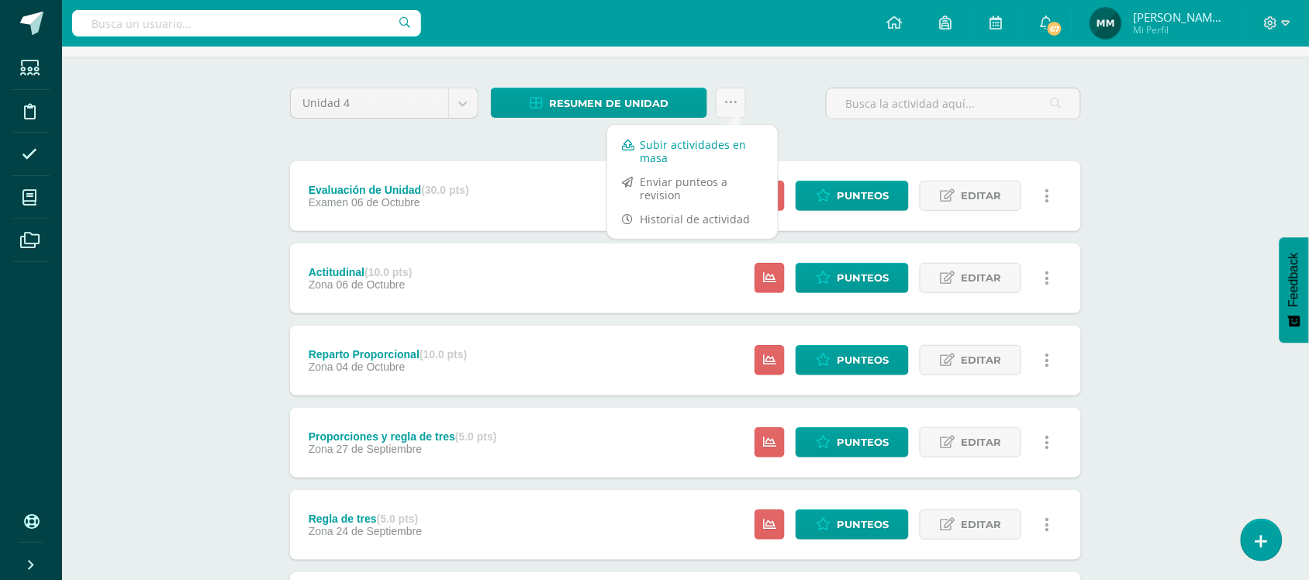
click at [710, 142] on link "Subir actividades en masa" at bounding box center [692, 151] width 171 height 37
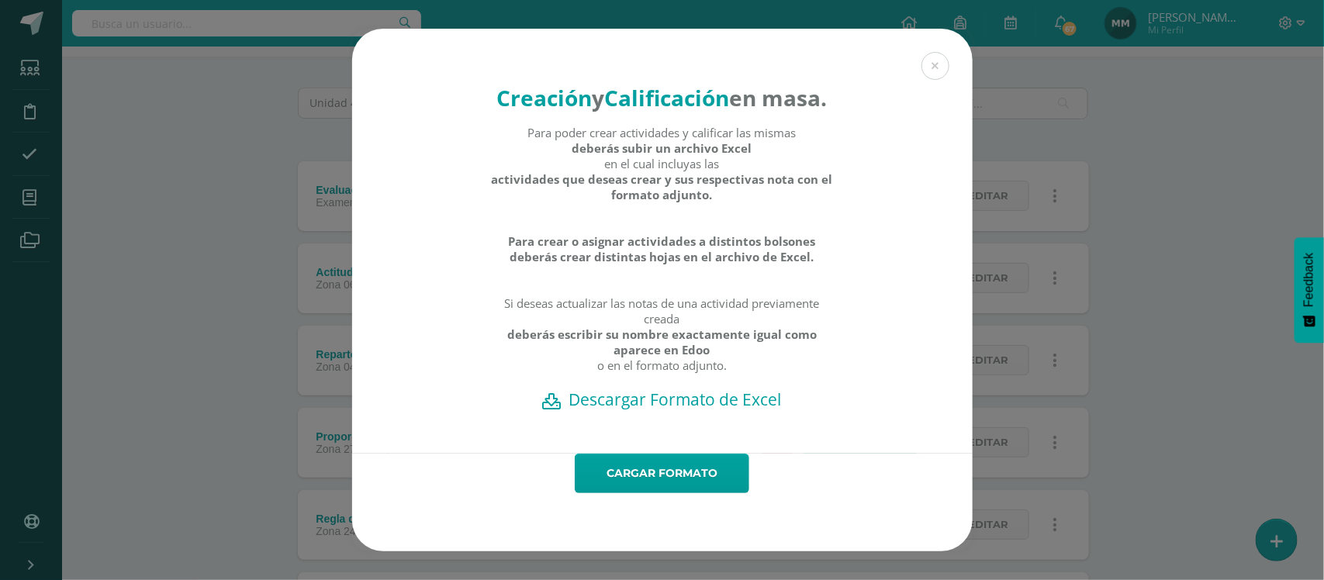
click at [703, 410] on h2 "Descargar Formato de Excel" at bounding box center [662, 400] width 566 height 22
click at [945, 52] on button at bounding box center [935, 66] width 28 height 28
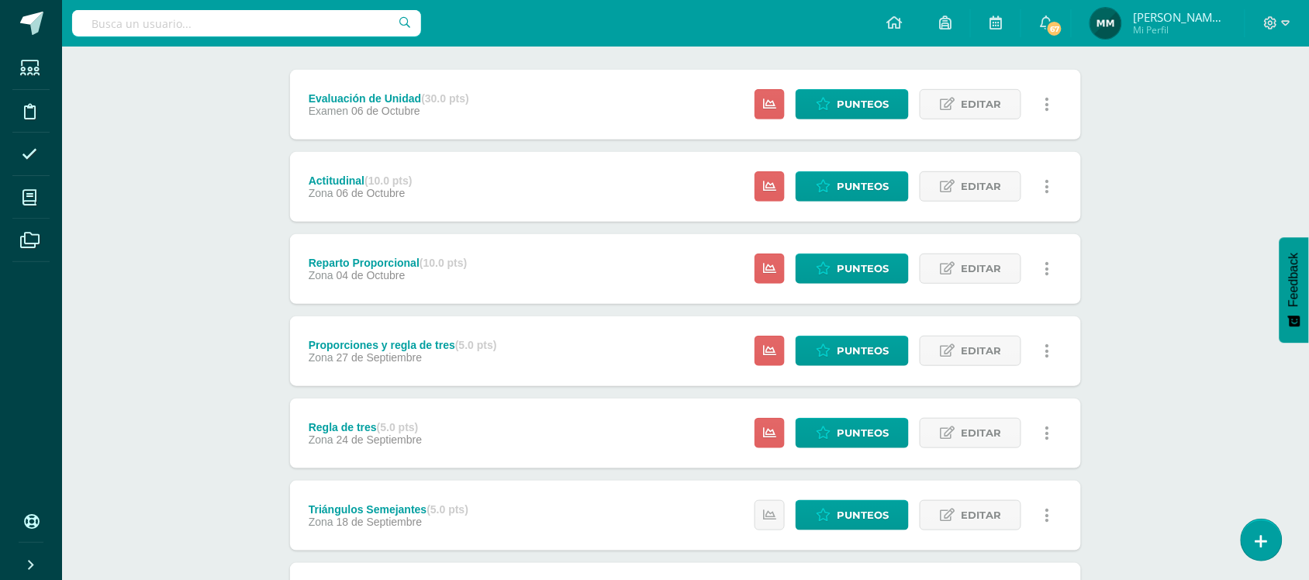
scroll to position [194, 0]
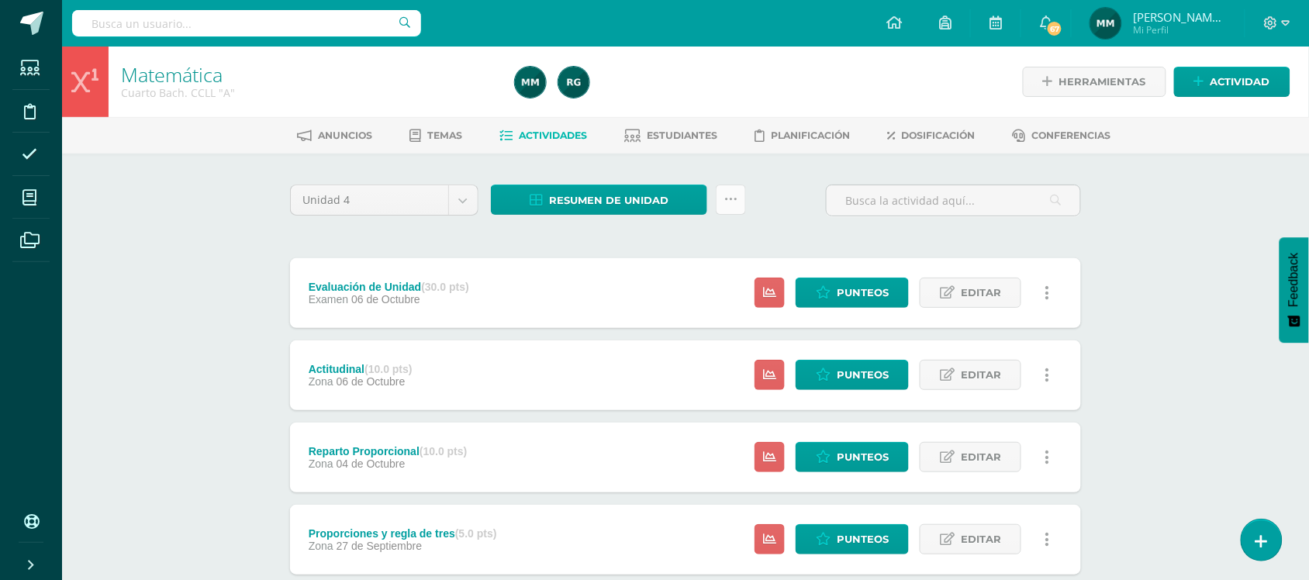
click at [734, 206] on link at bounding box center [731, 200] width 30 height 30
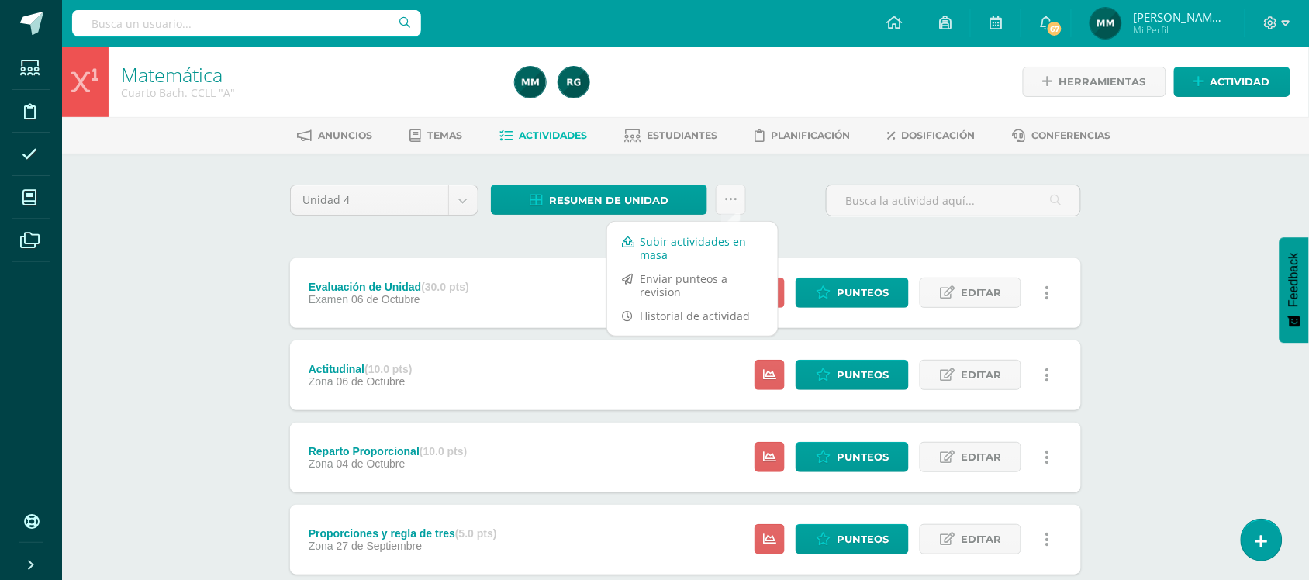
click at [710, 235] on link "Subir actividades en masa" at bounding box center [692, 248] width 171 height 37
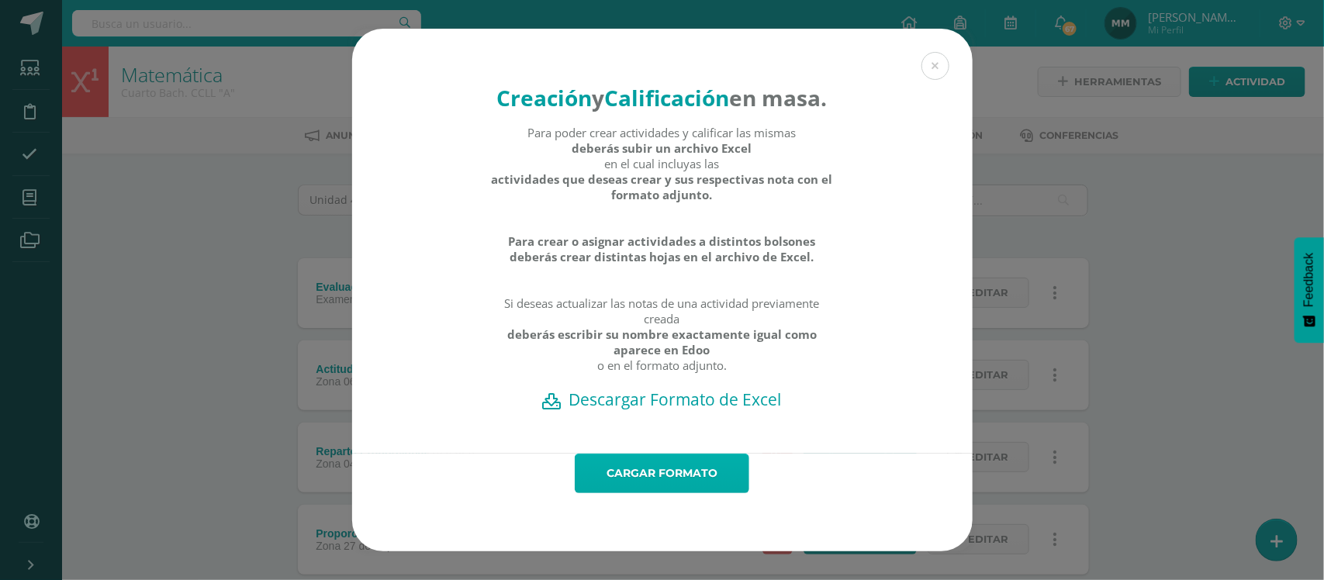
click at [679, 493] on link "Cargar formato" at bounding box center [662, 474] width 174 height 40
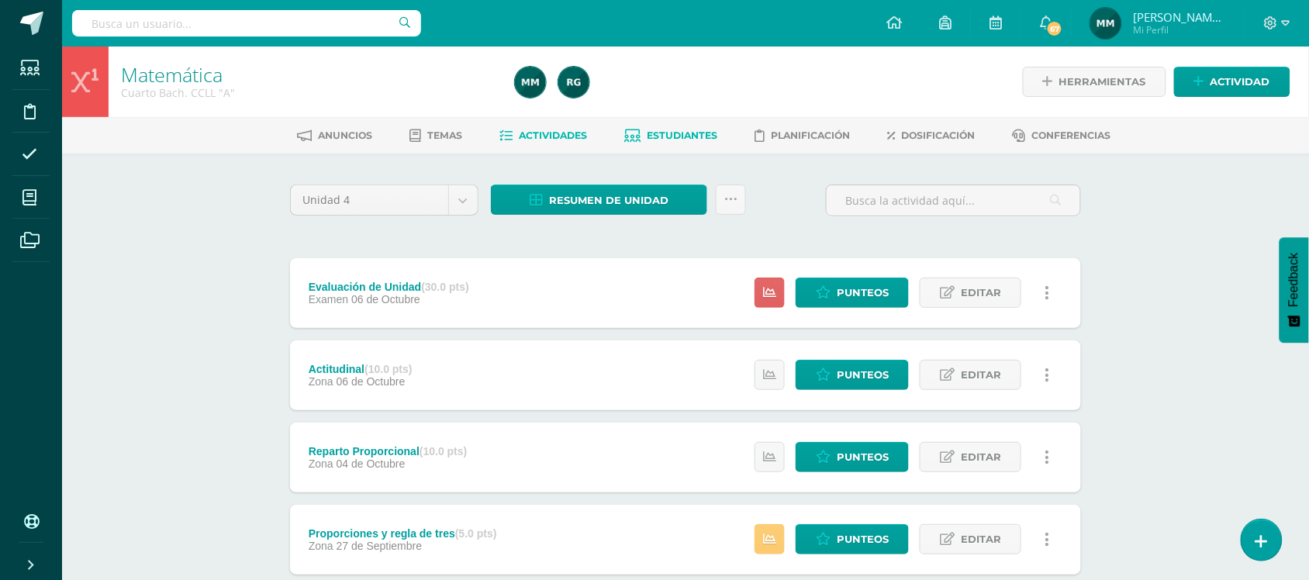
click at [710, 143] on link "Estudiantes" at bounding box center [671, 135] width 93 height 25
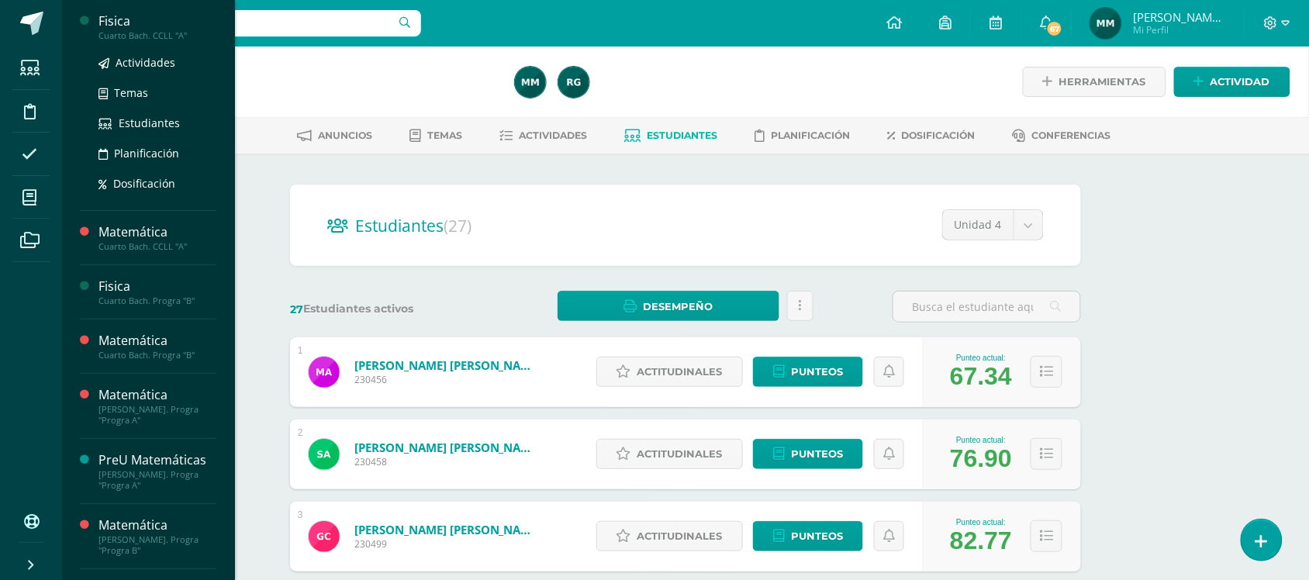
click at [150, 43] on div "Actividades Temas Estudiantes Planificación Dosificación" at bounding box center [157, 119] width 118 height 157
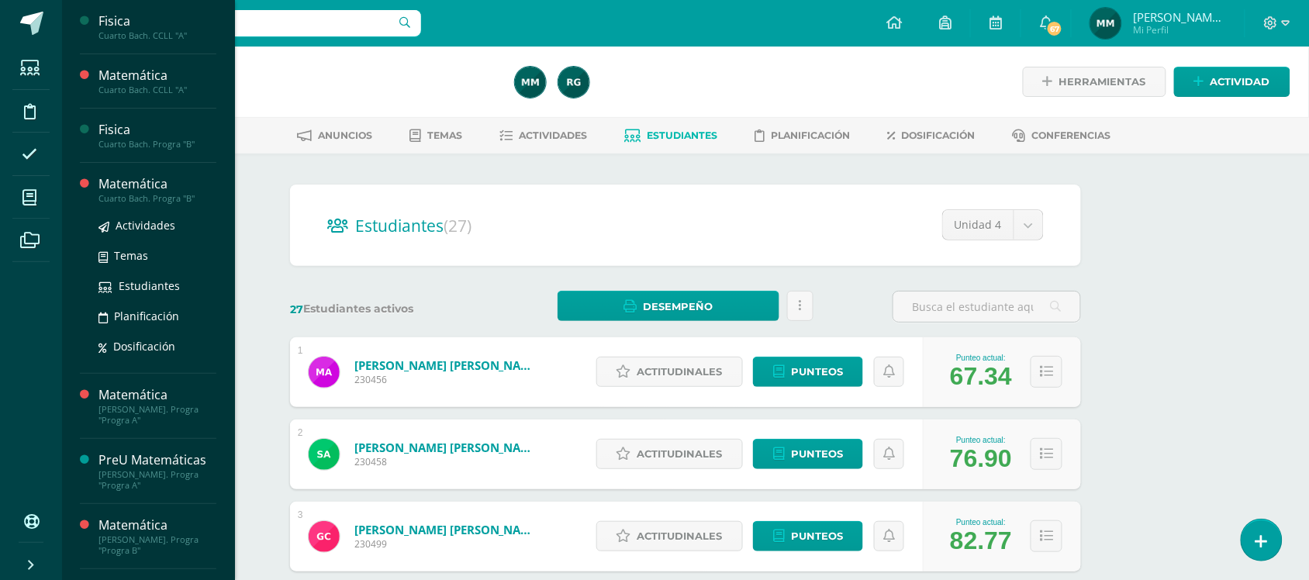
click at [161, 199] on div "Cuarto Bach. Progra "B"" at bounding box center [157, 198] width 118 height 11
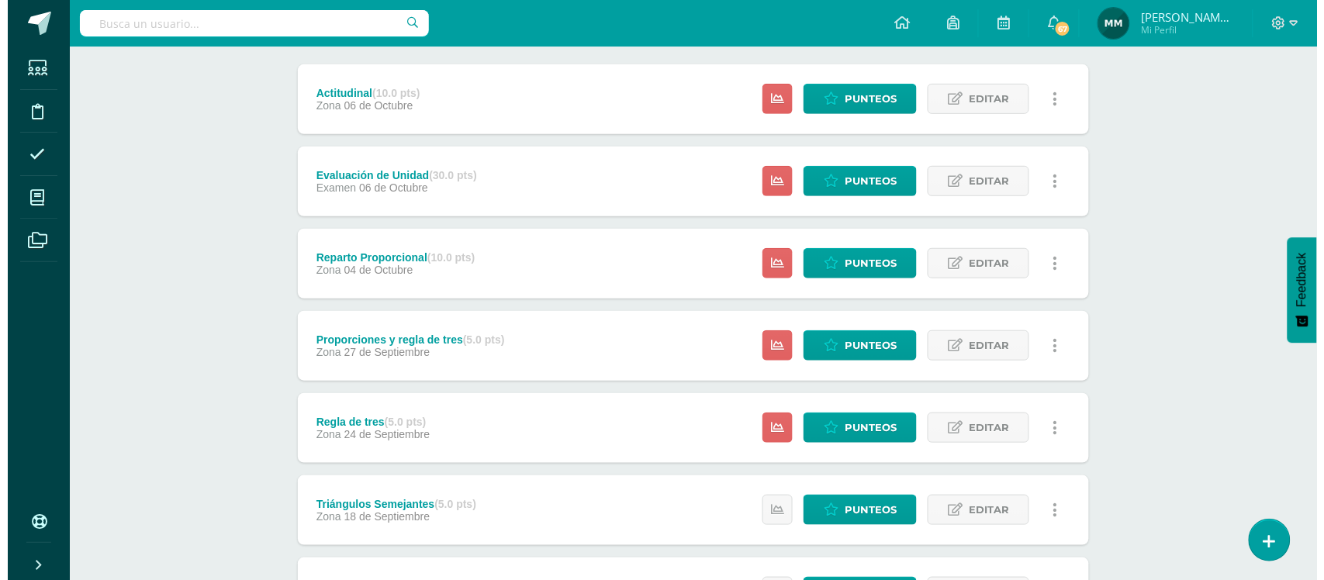
scroll to position [97, 0]
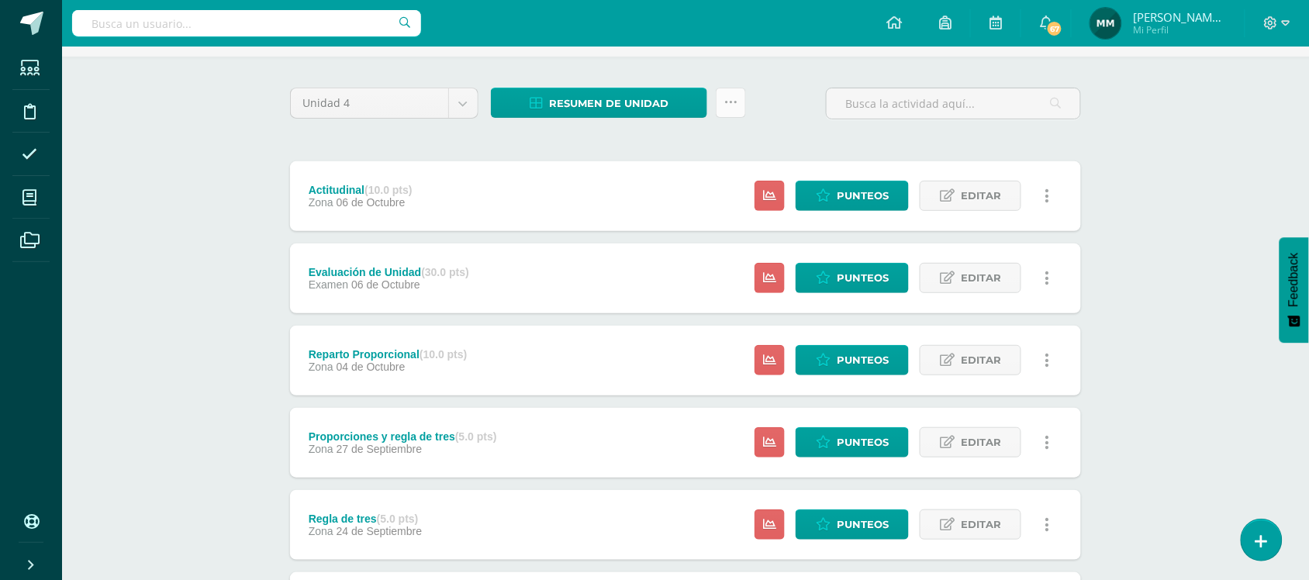
click at [745, 105] on link at bounding box center [731, 103] width 30 height 30
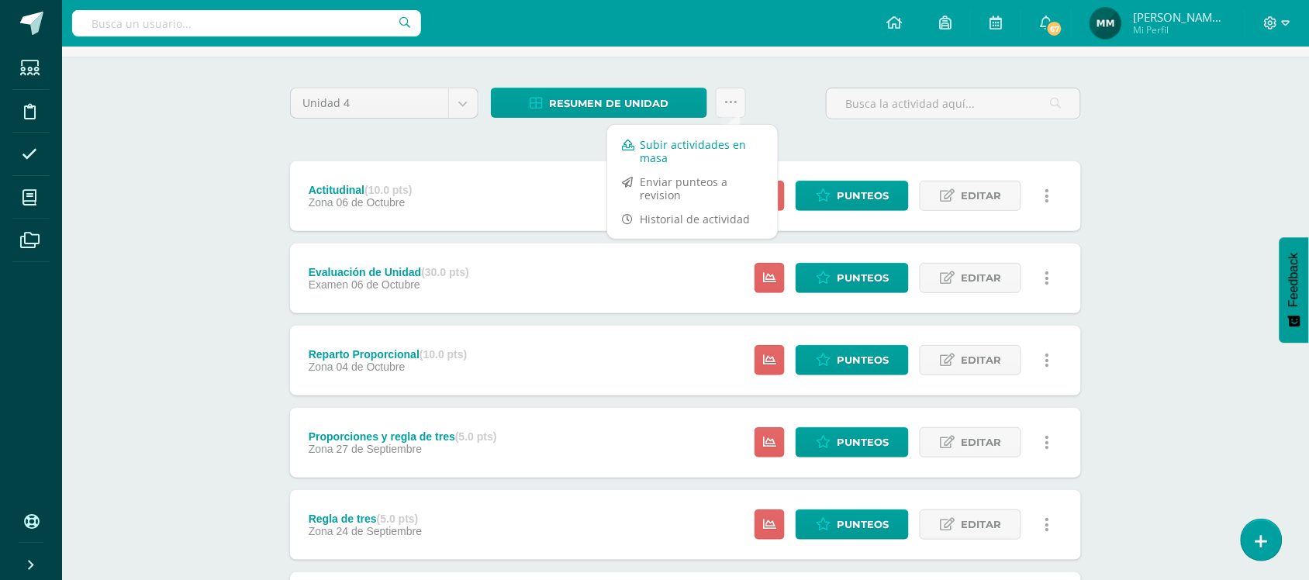
click at [708, 136] on link "Subir actividades en masa" at bounding box center [692, 151] width 171 height 37
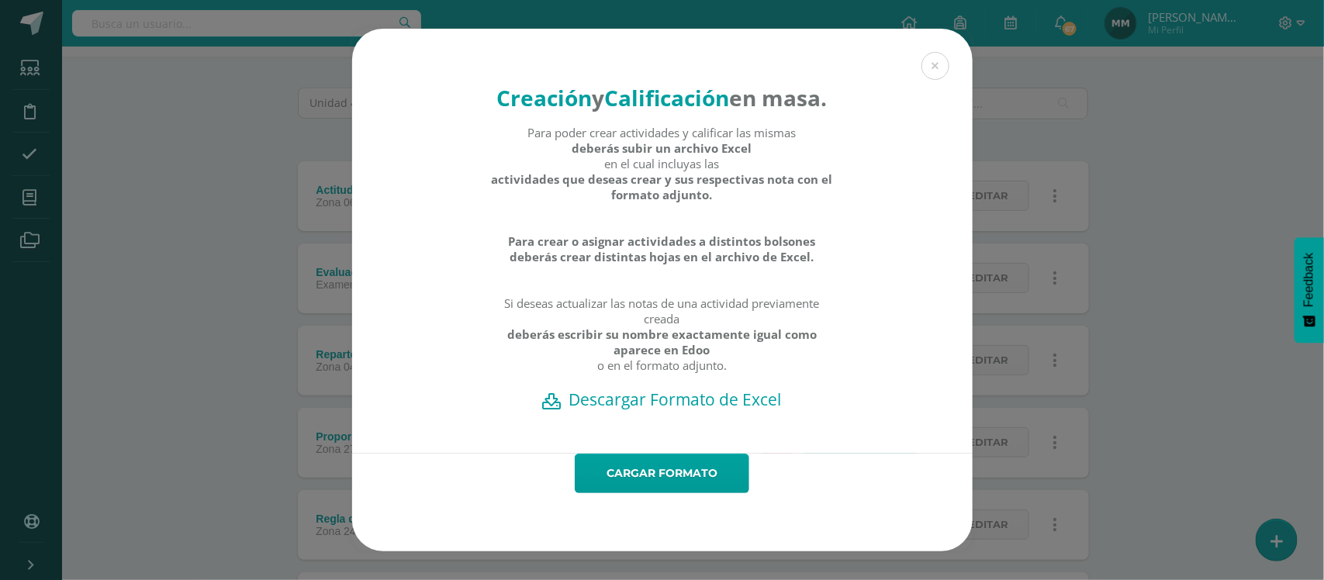
click at [673, 410] on h2 "Descargar Formato de Excel" at bounding box center [662, 400] width 566 height 22
